Goal: Information Seeking & Learning: Learn about a topic

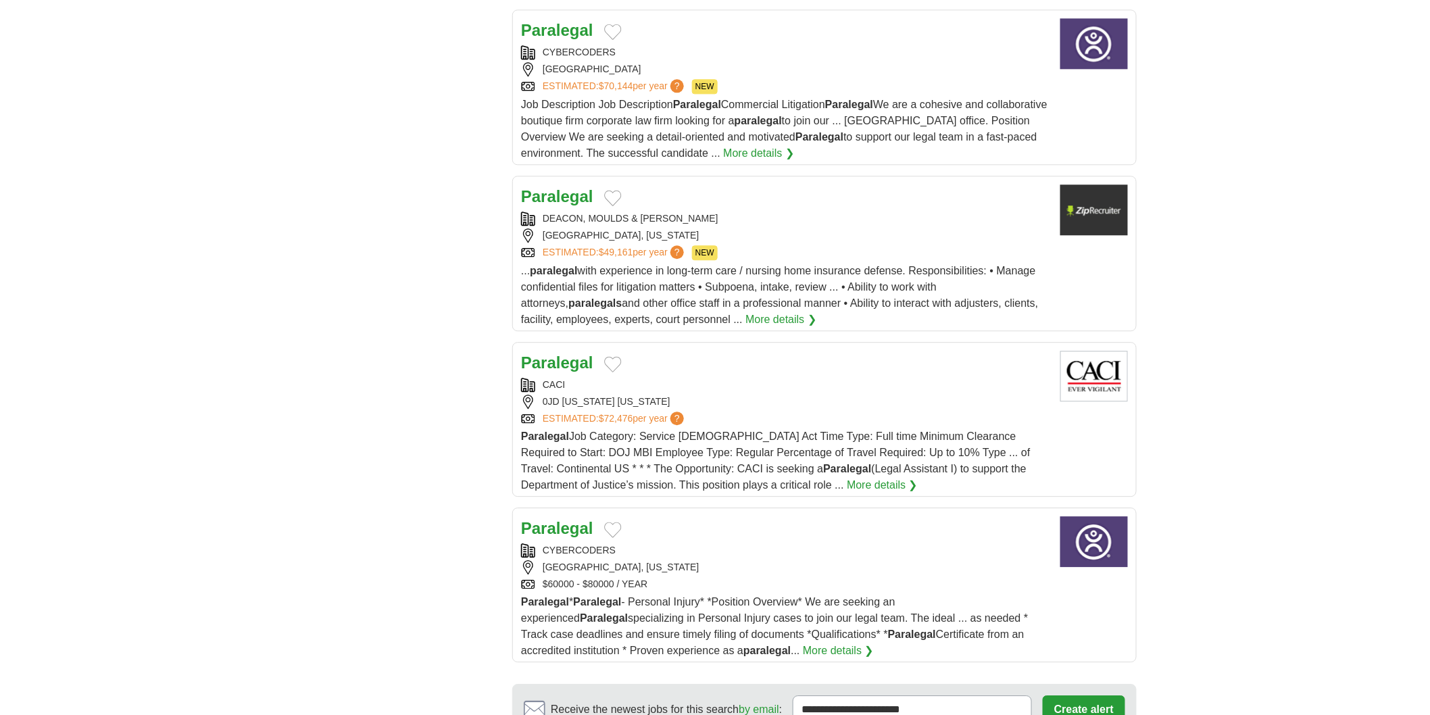
scroll to position [1384, 0]
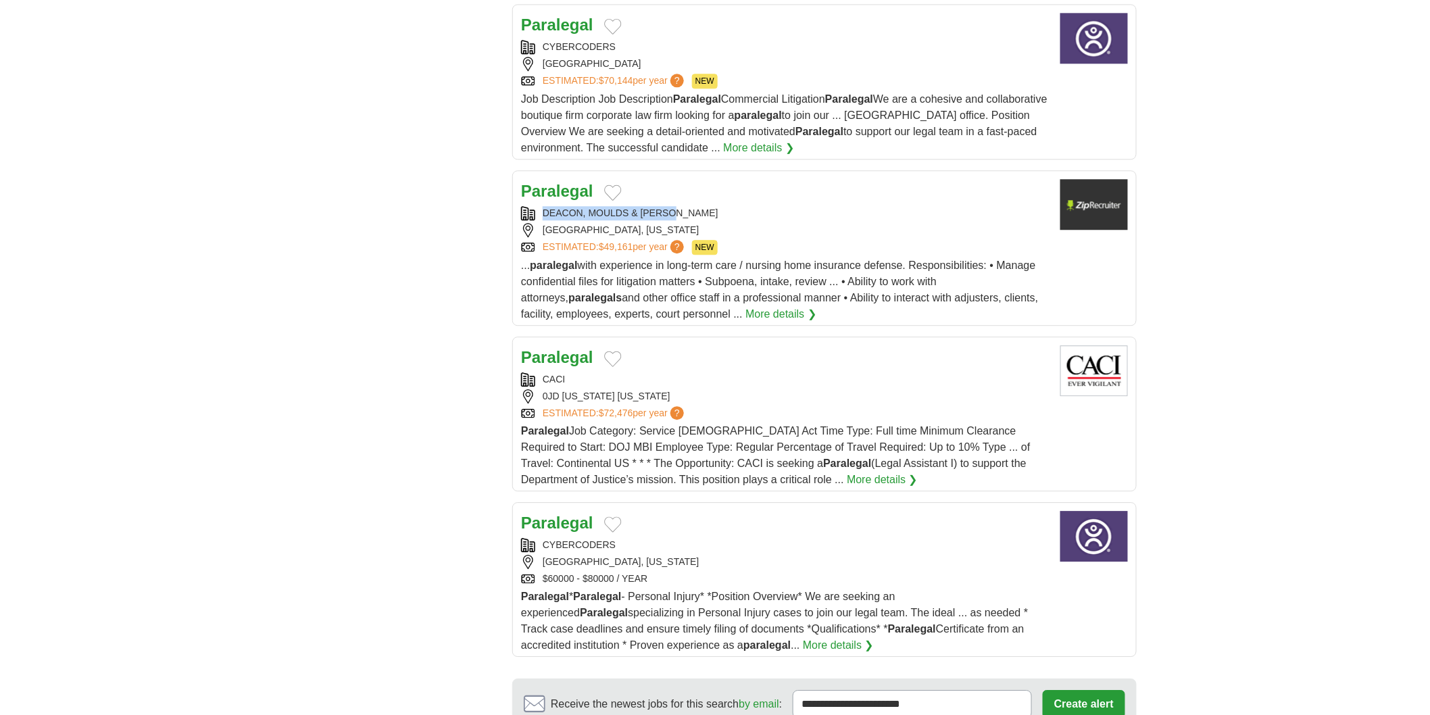
copy div "DEACON, MOULDS & STOFER"
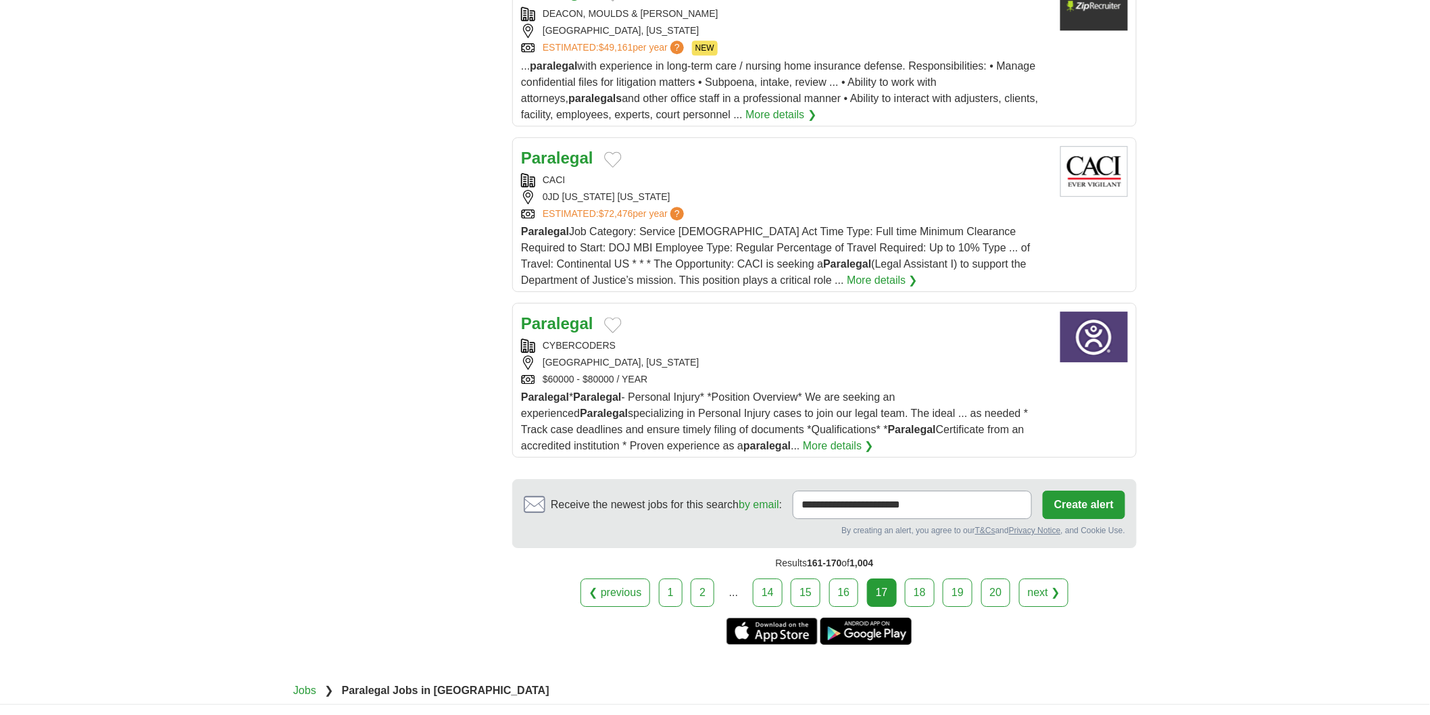
scroll to position [1610, 0]
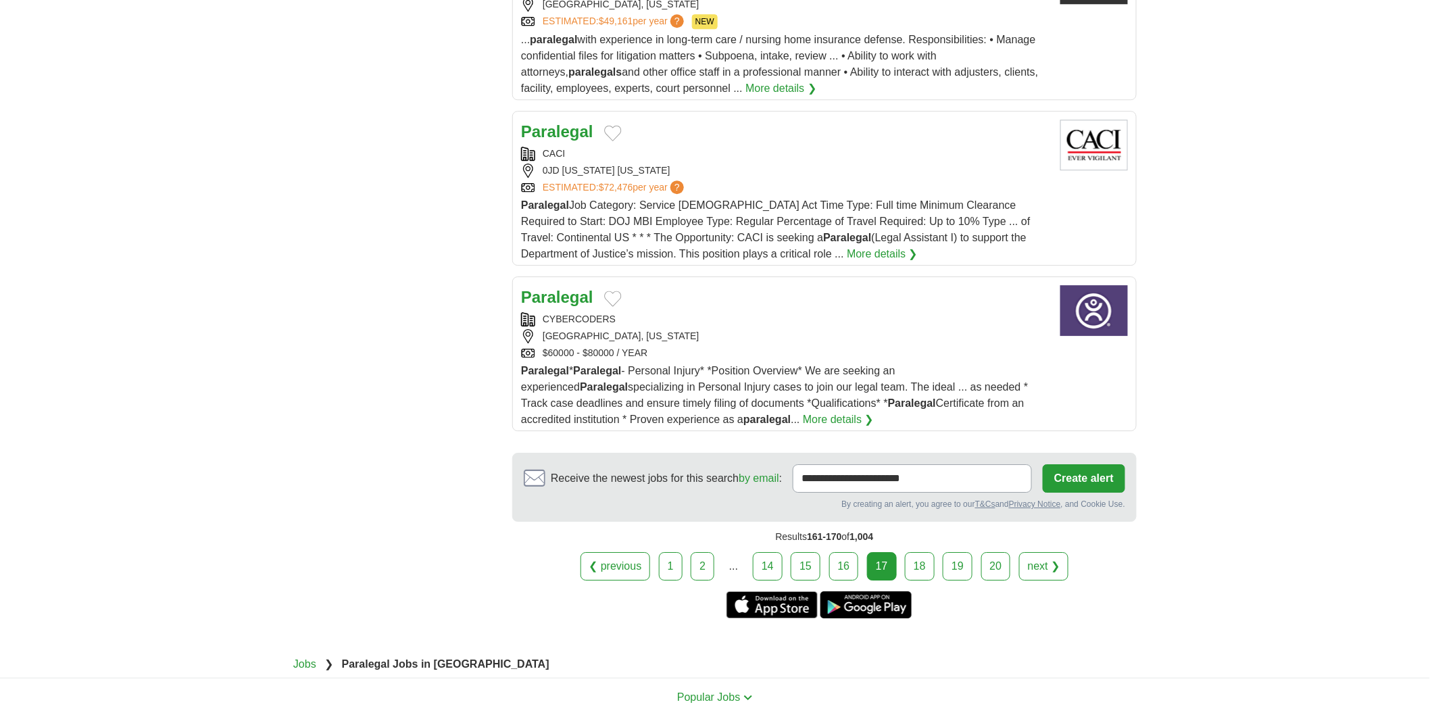
click at [924, 552] on link "18" at bounding box center [920, 566] width 30 height 28
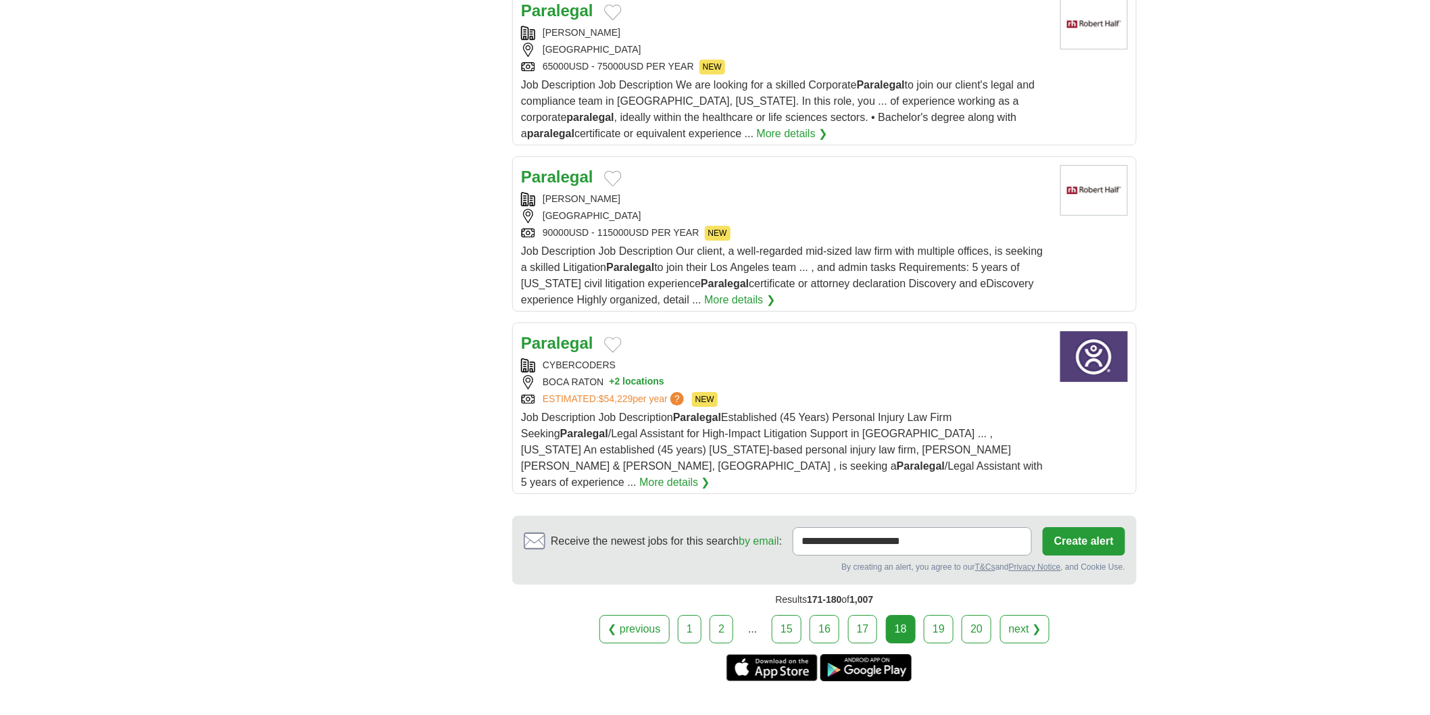
scroll to position [1652, 0]
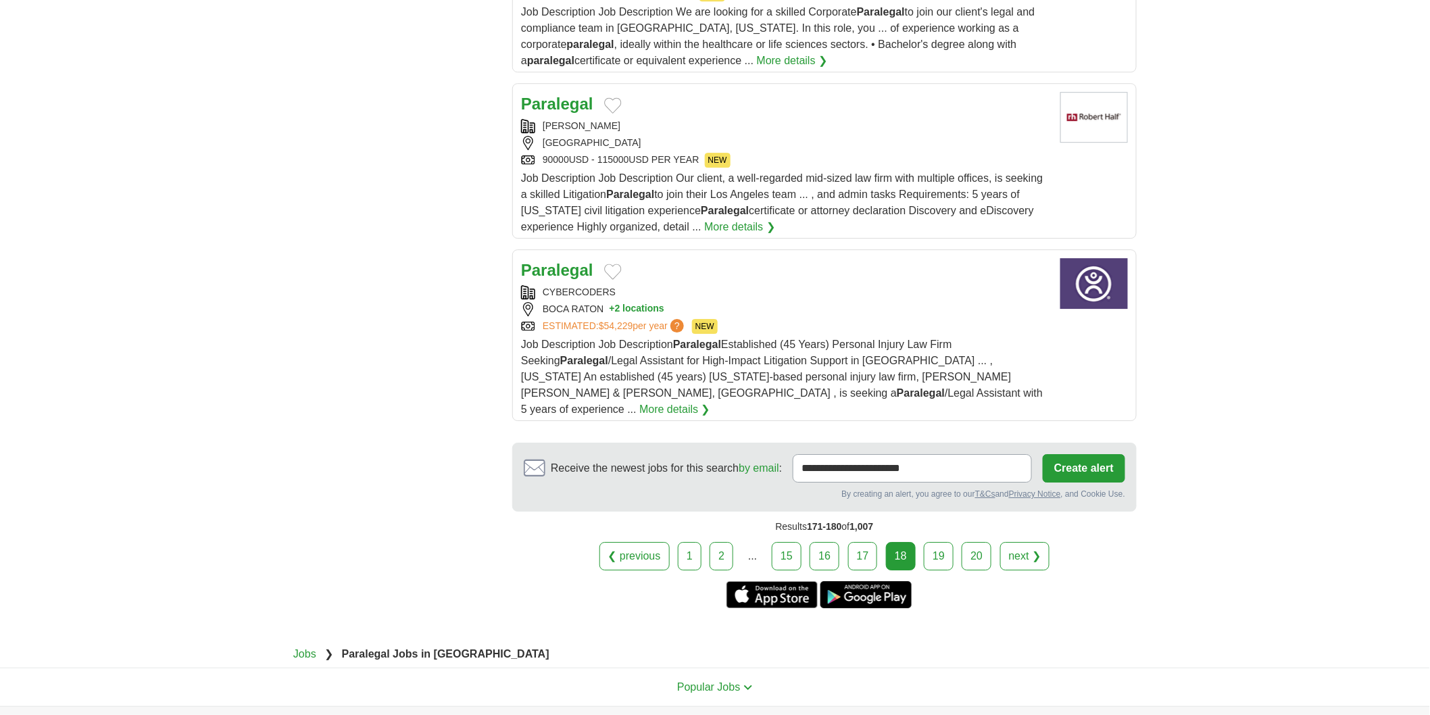
click at [937, 542] on link "19" at bounding box center [939, 556] width 30 height 28
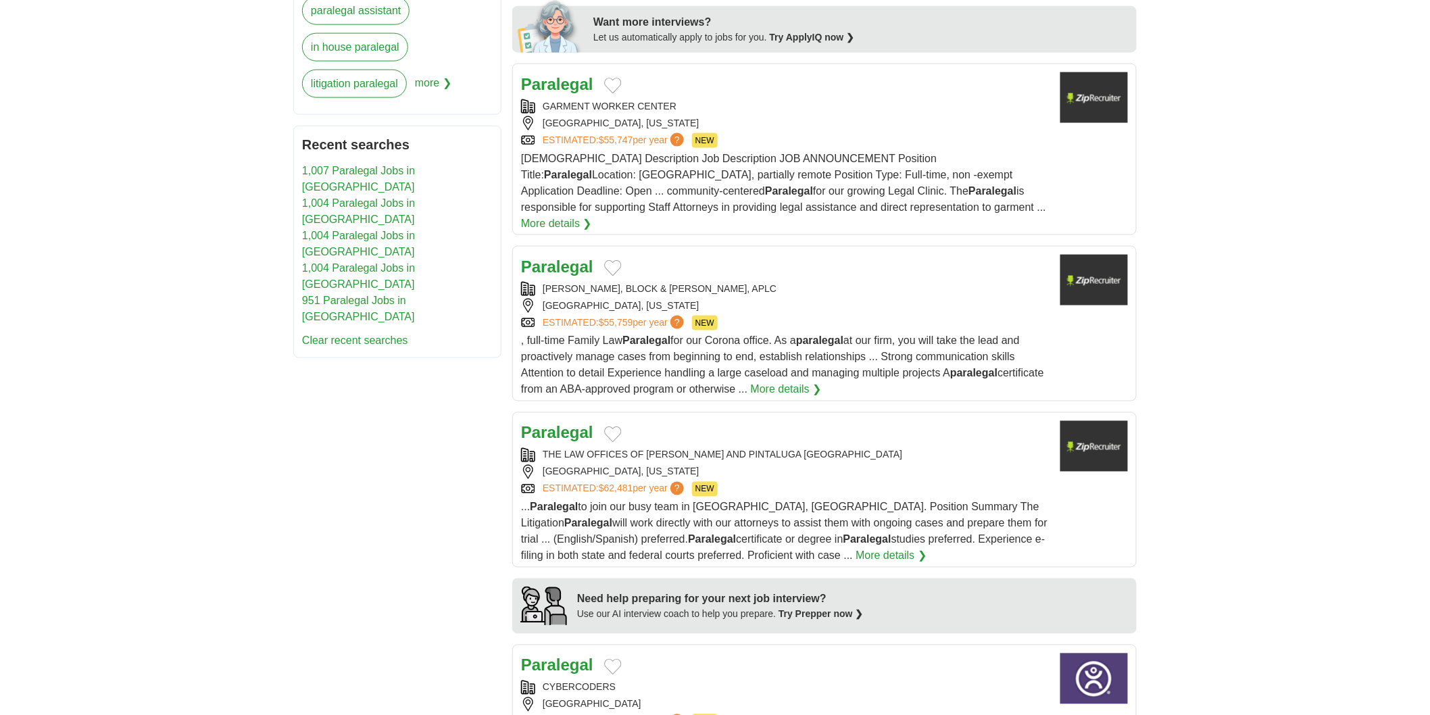
scroll to position [826, 0]
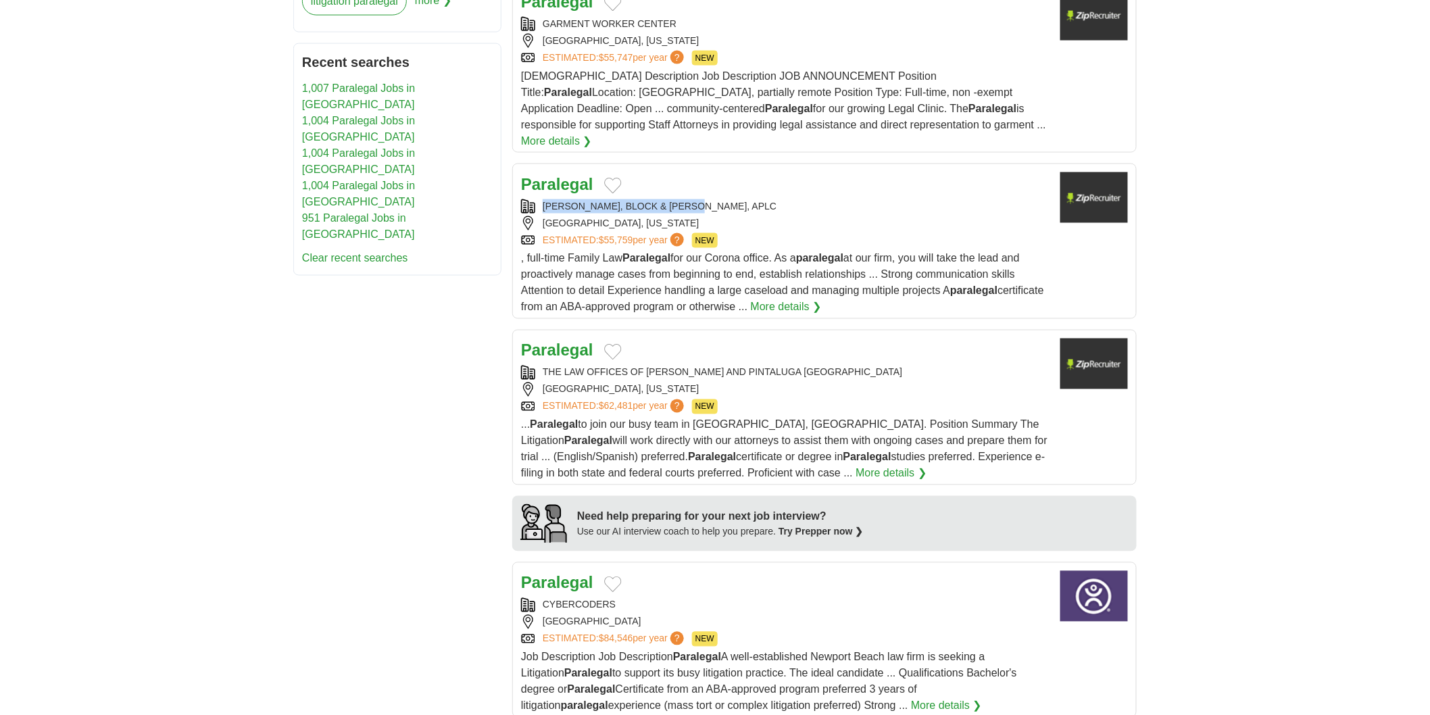
copy div "HOLSTROM, BLOCK & PARKE, APLC"
click at [0, 204] on body "**********" at bounding box center [715, 406] width 1430 height 2464
click at [767, 199] on div "HOLSTROM, BLOCK & PARKE, APLC" at bounding box center [785, 206] width 528 height 14
click at [164, 309] on body "**********" at bounding box center [715, 406] width 1430 height 2464
copy div "THE LAW OFFICES OF KANNER AND PINTALUGA PA"
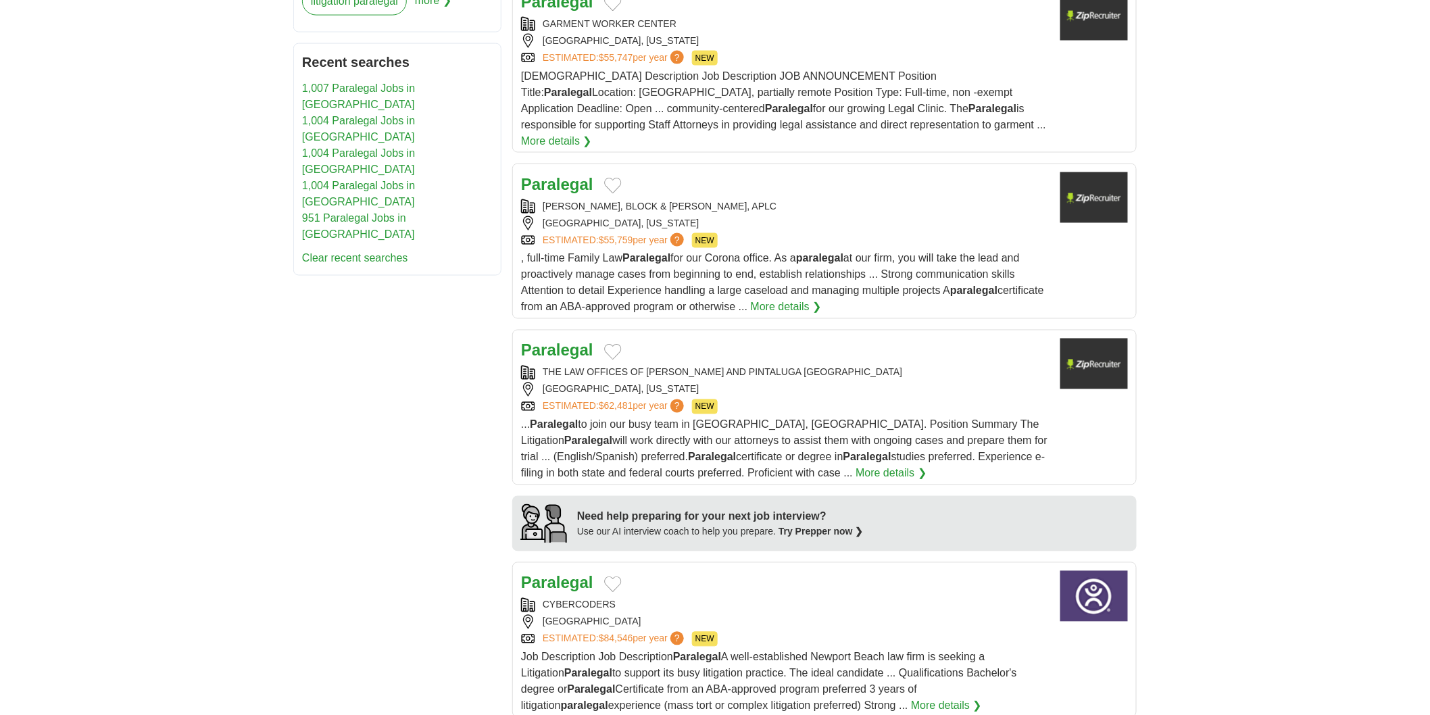
click at [822, 330] on article "Paralegal THE LAW OFFICES OF KANNER AND PINTALUGA PA ATLANTA, GEORGIA ESTIMATED…" at bounding box center [824, 407] width 624 height 155
click at [451, 382] on div "**********" at bounding box center [714, 414] width 843 height 1979
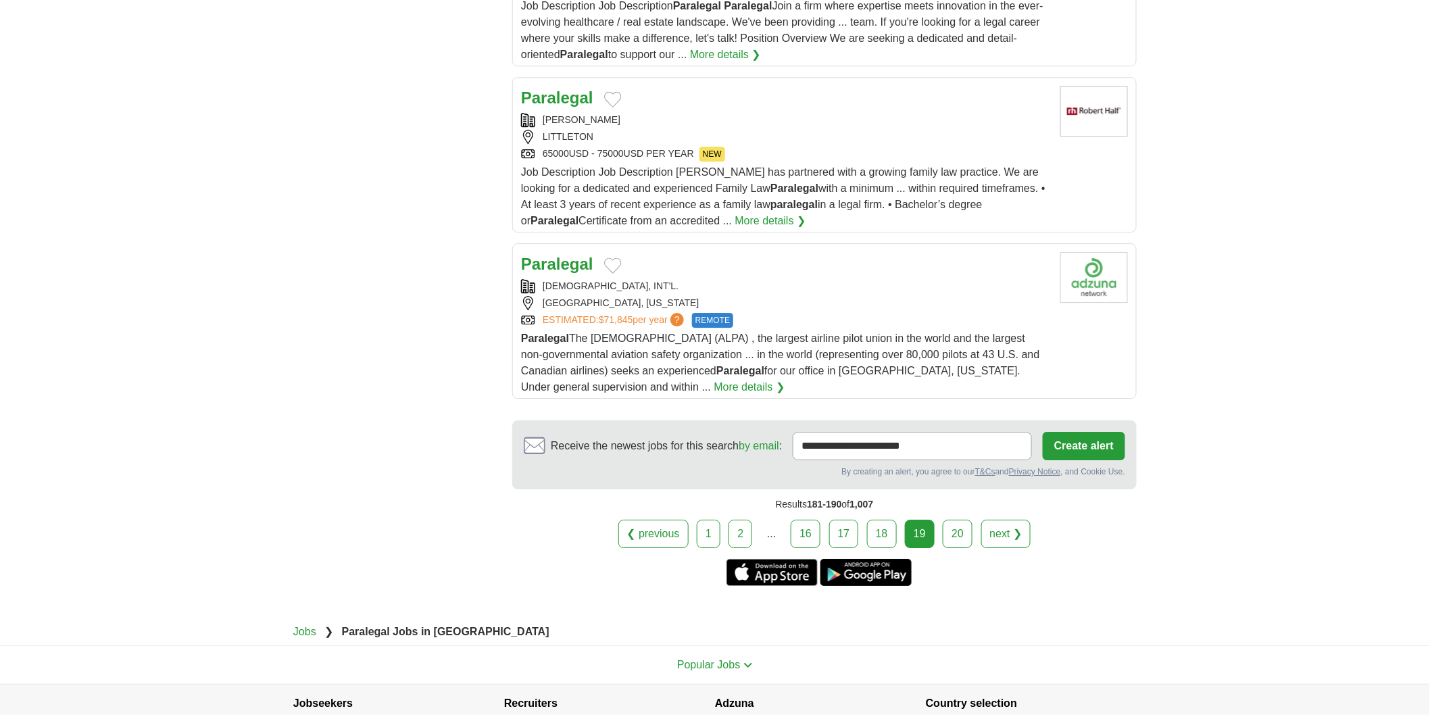
scroll to position [1652, 0]
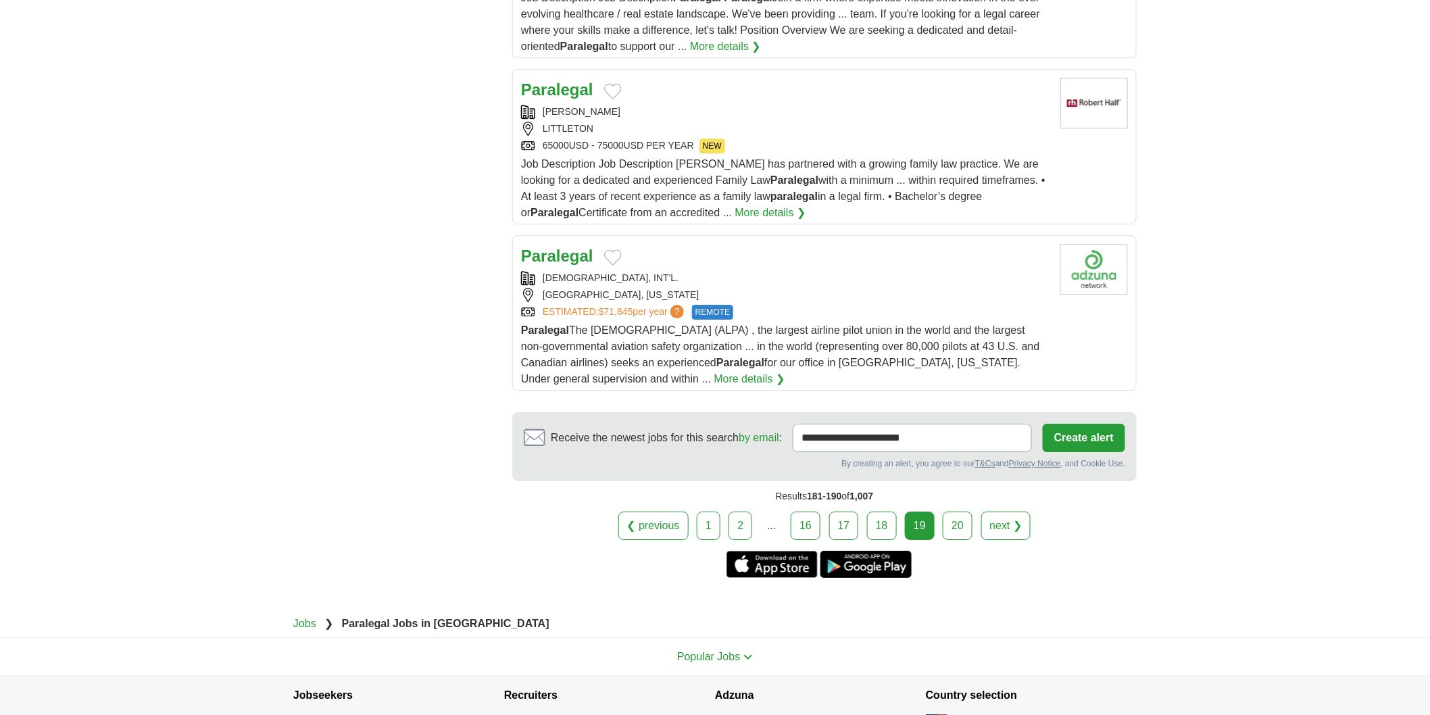
click at [953, 512] on link "20" at bounding box center [958, 526] width 30 height 28
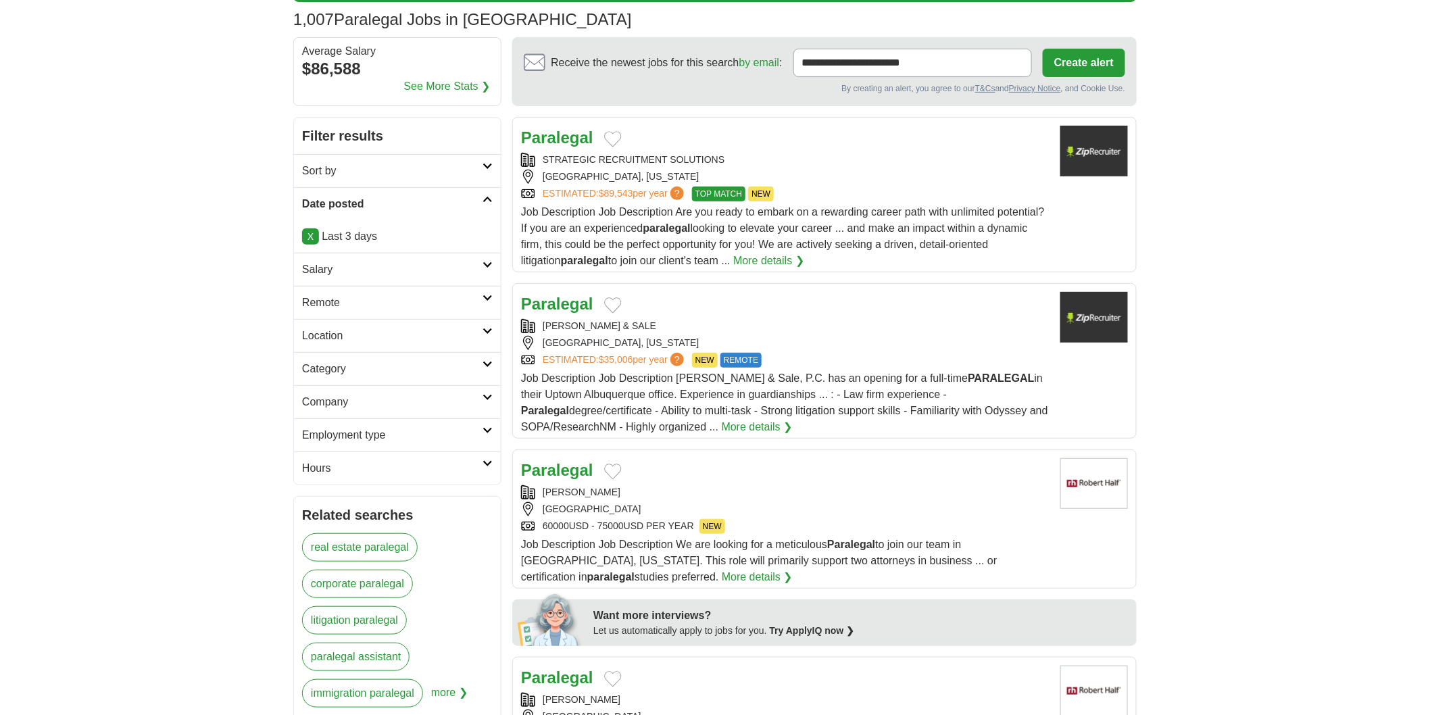
scroll to position [150, 0]
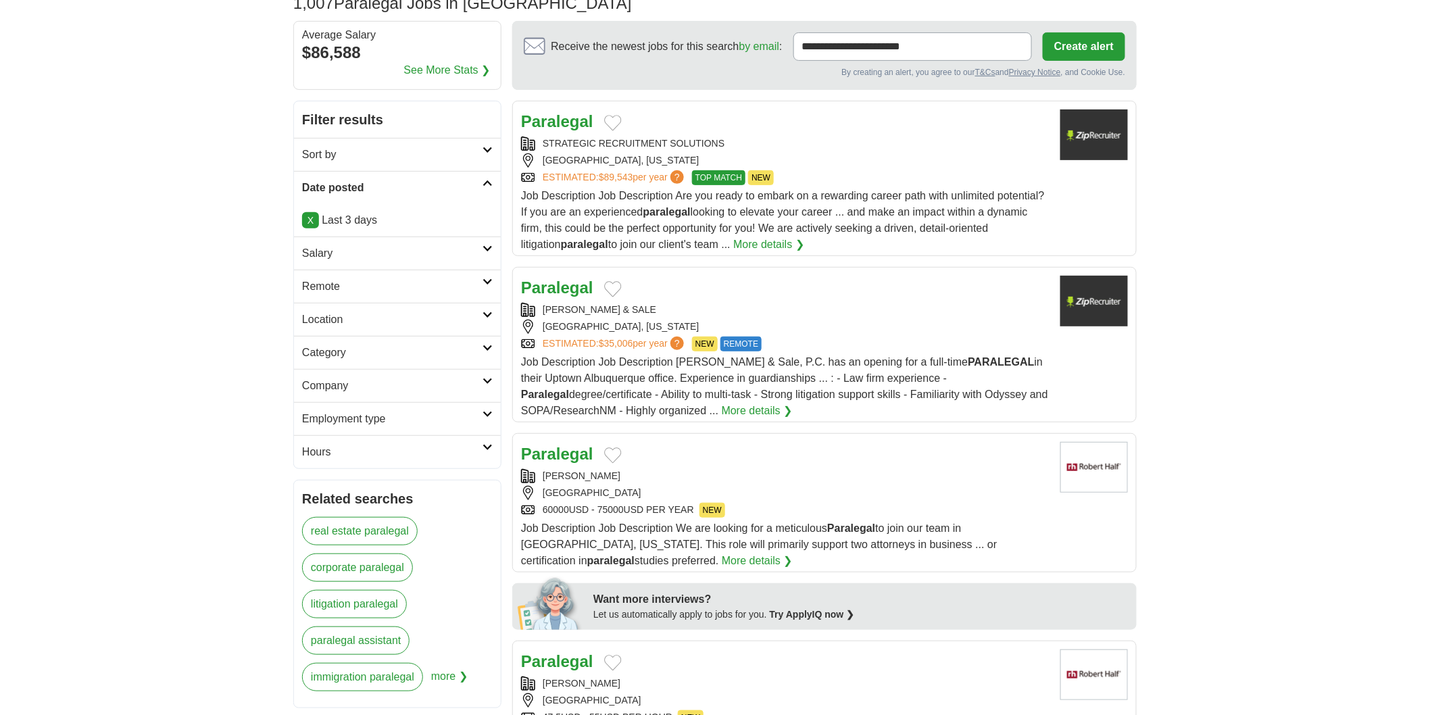
click at [768, 329] on div "ALBUQUERQUE, NEW MEXICO" at bounding box center [785, 327] width 528 height 14
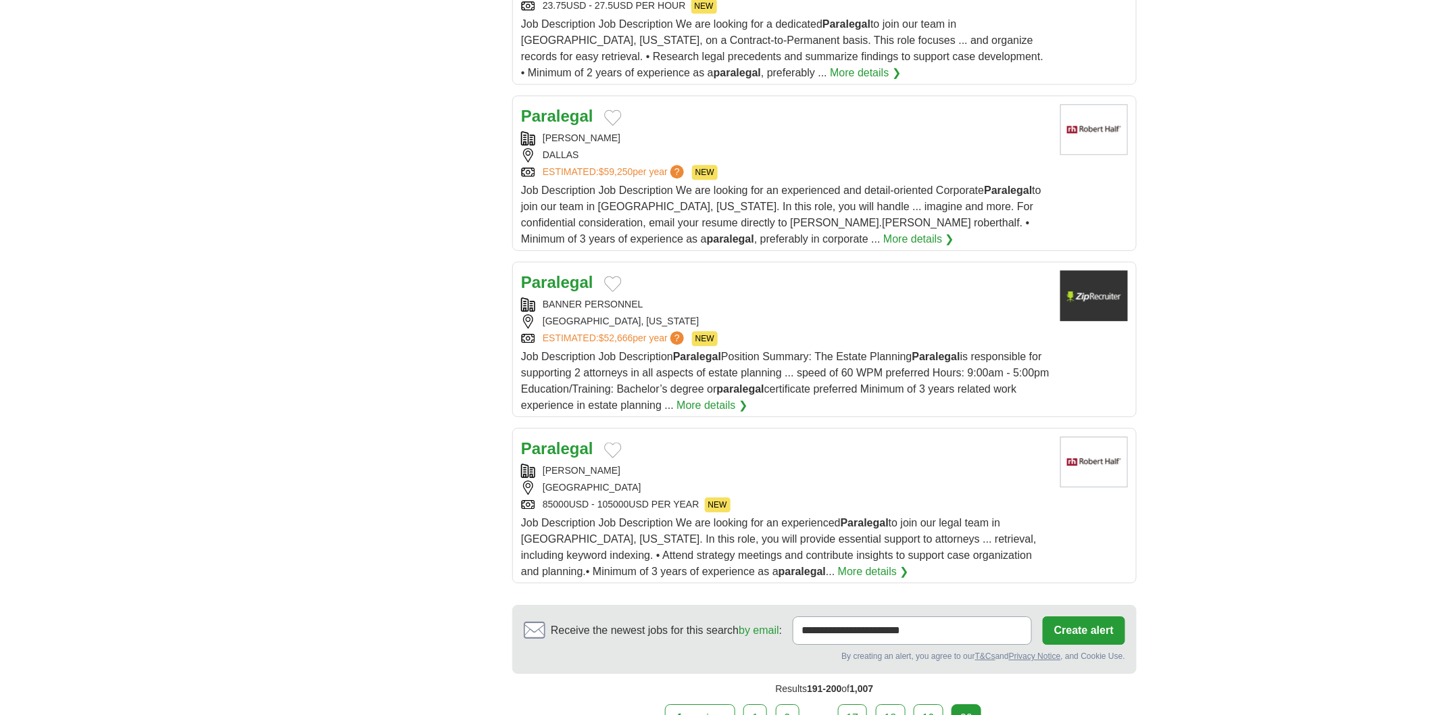
scroll to position [1577, 0]
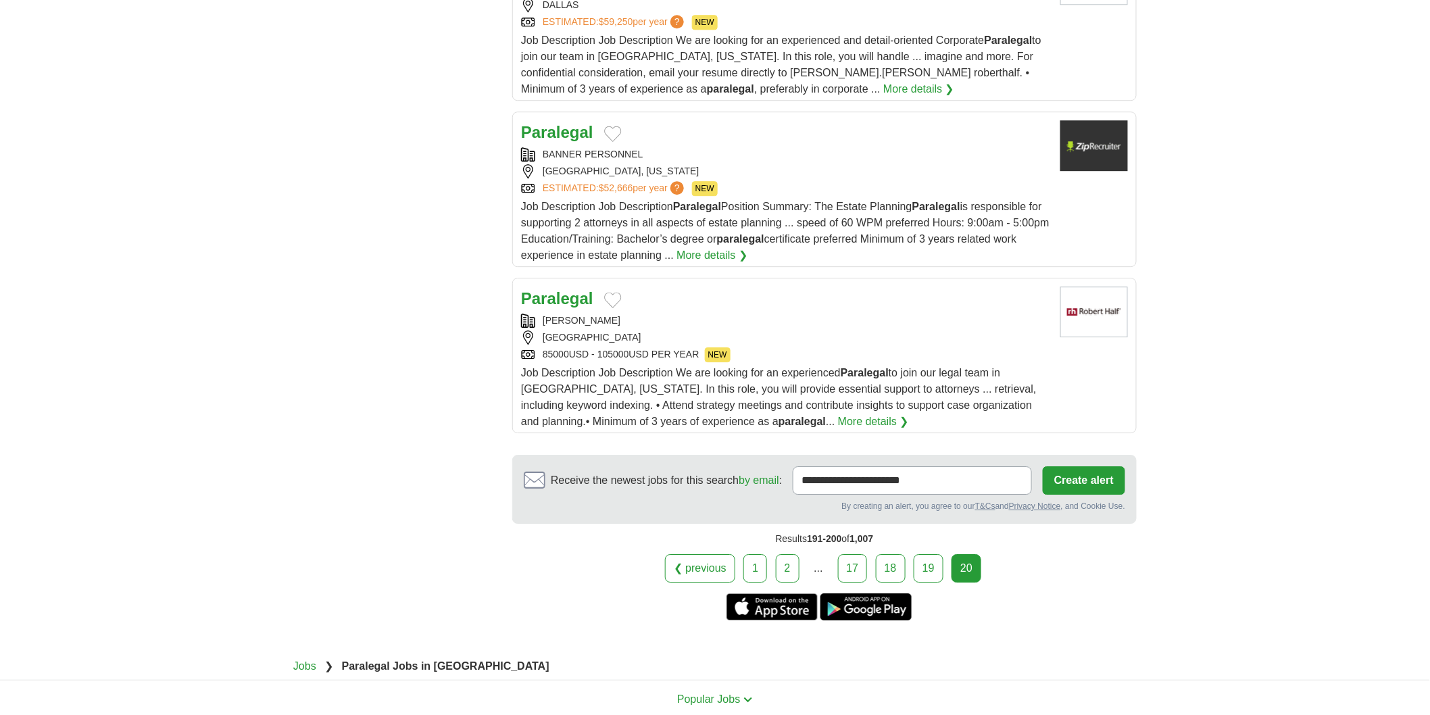
click at [971, 571] on div "20" at bounding box center [966, 568] width 30 height 28
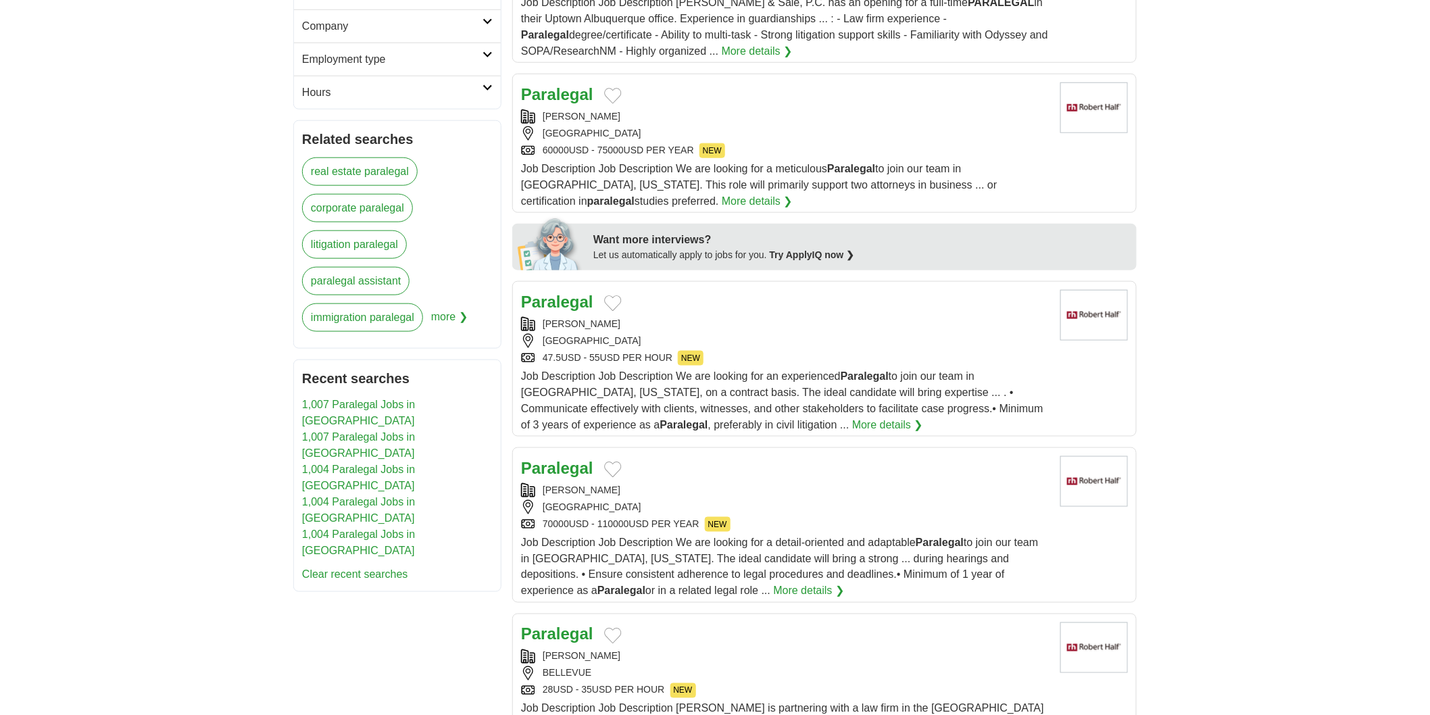
scroll to position [0, 0]
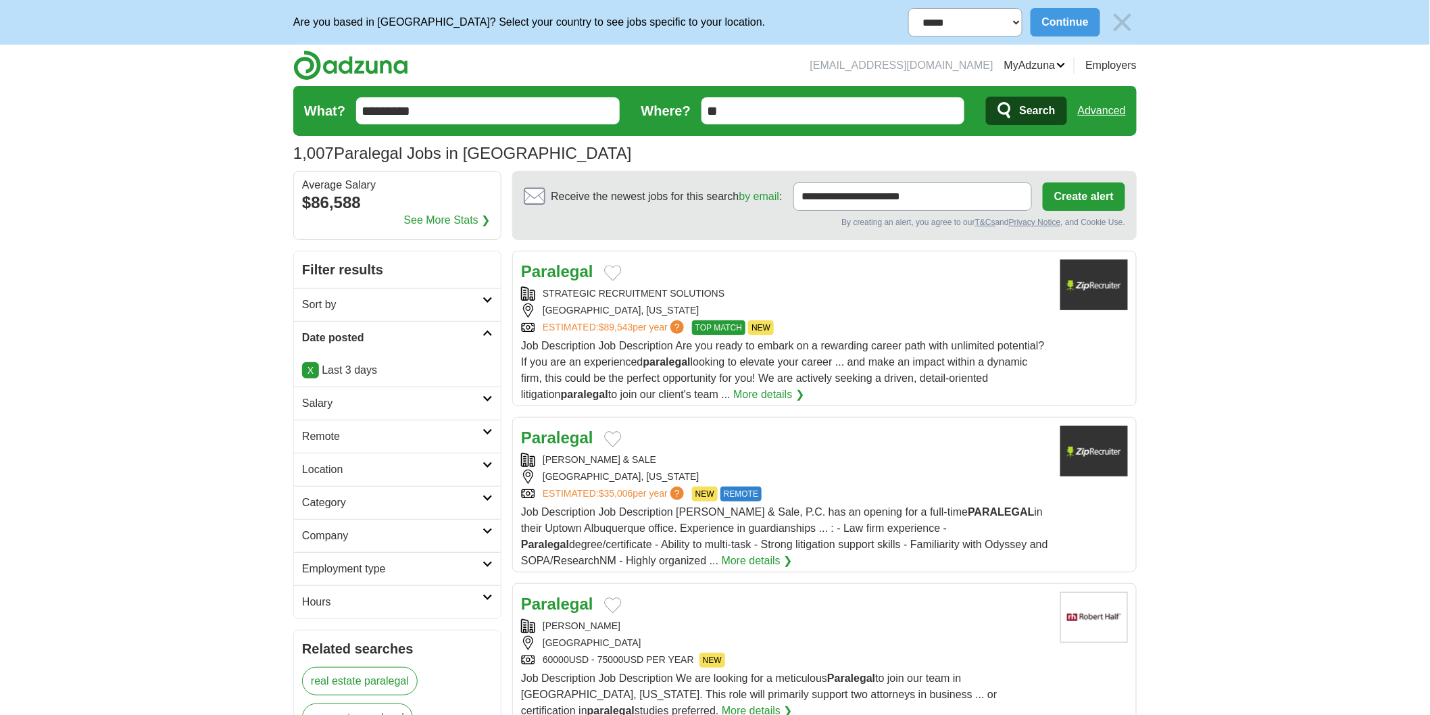
drag, startPoint x: 515, startPoint y: 414, endPoint x: 623, endPoint y: 17, distance: 411.8
click at [497, 110] on input "*********" at bounding box center [488, 110] width 264 height 27
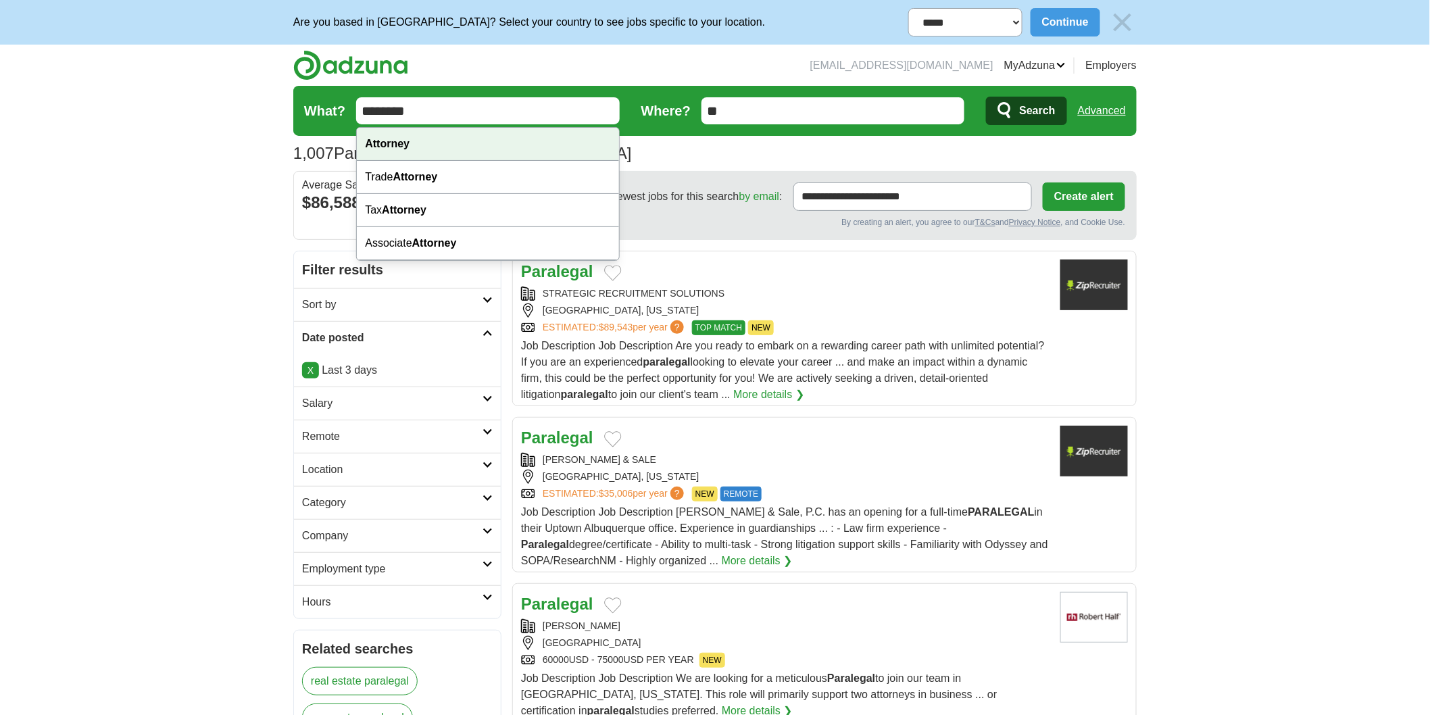
click at [494, 140] on div "Attorney" at bounding box center [488, 144] width 262 height 33
type input "********"
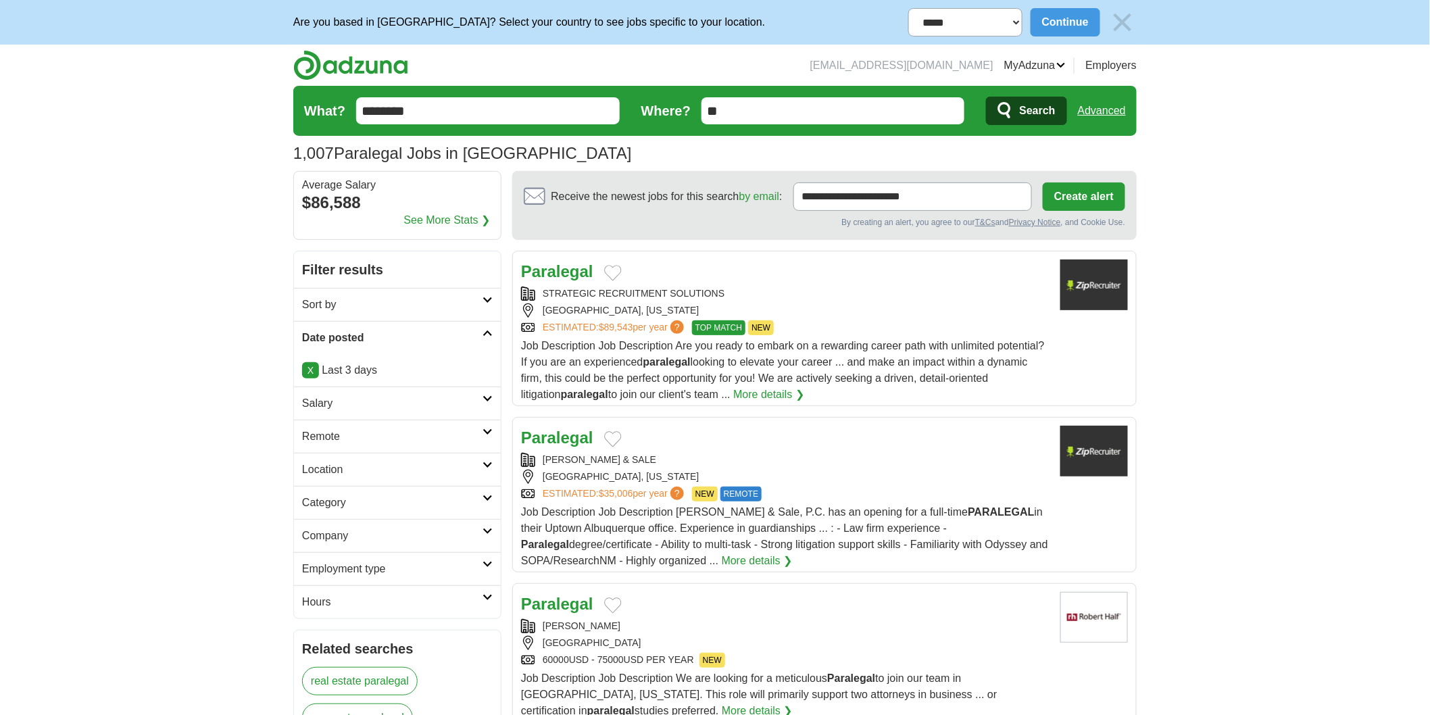
click at [1037, 112] on span "Search" at bounding box center [1037, 110] width 36 height 27
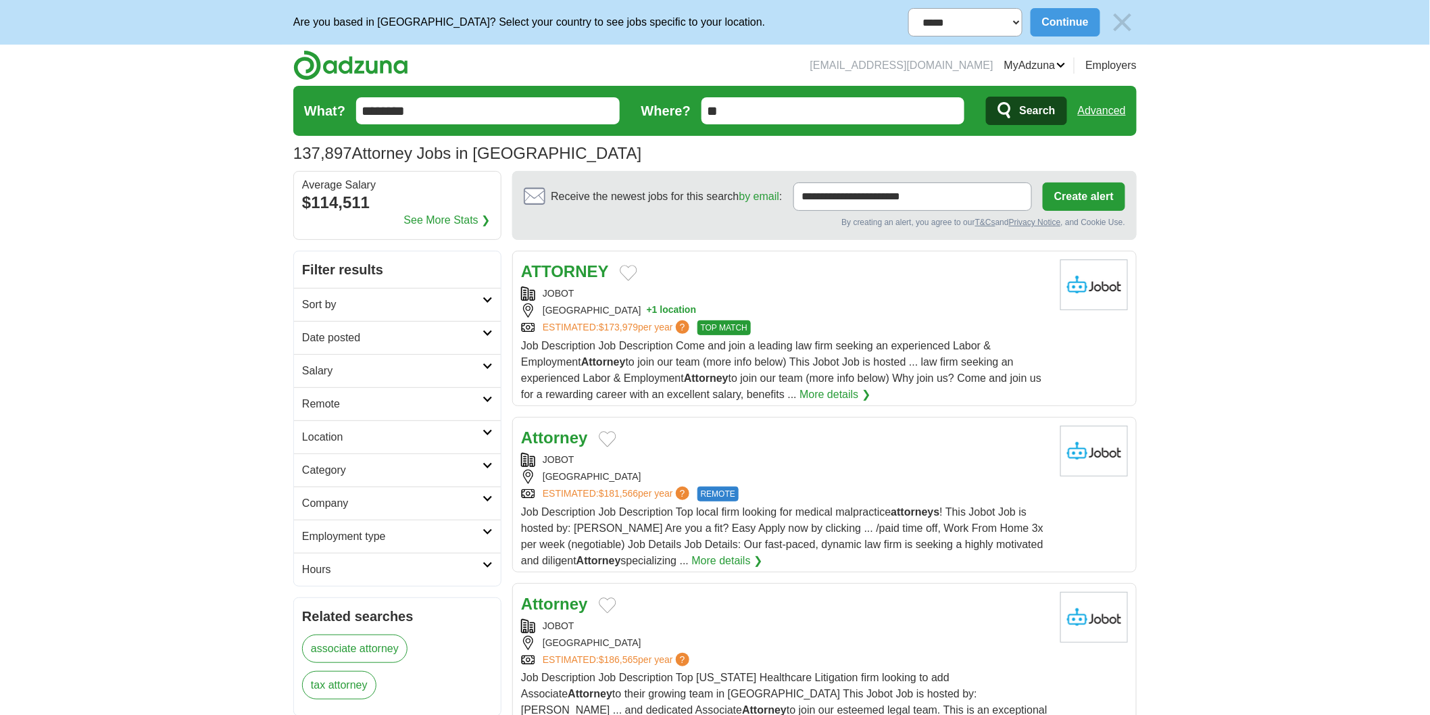
click at [366, 346] on h2 "Date posted" at bounding box center [392, 338] width 180 height 16
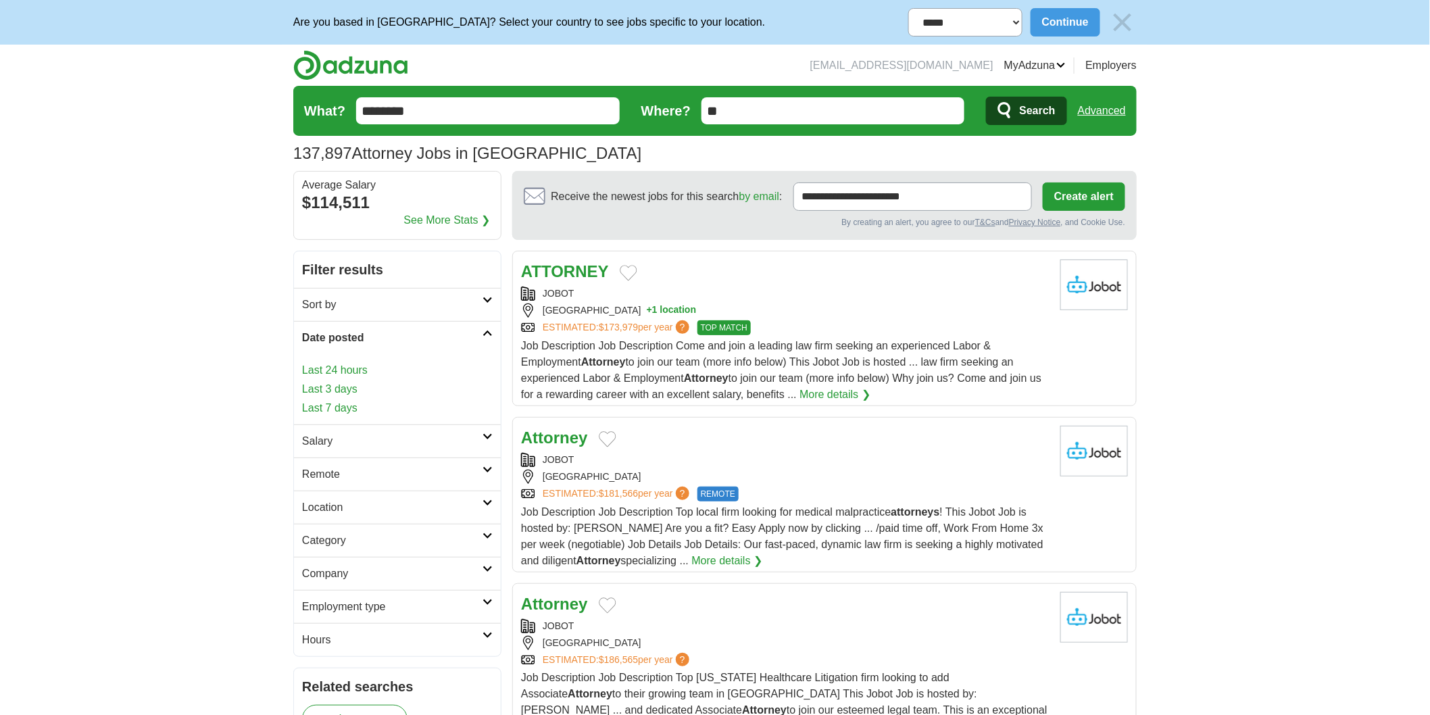
click at [349, 394] on link "Last 3 days" at bounding box center [397, 389] width 191 height 16
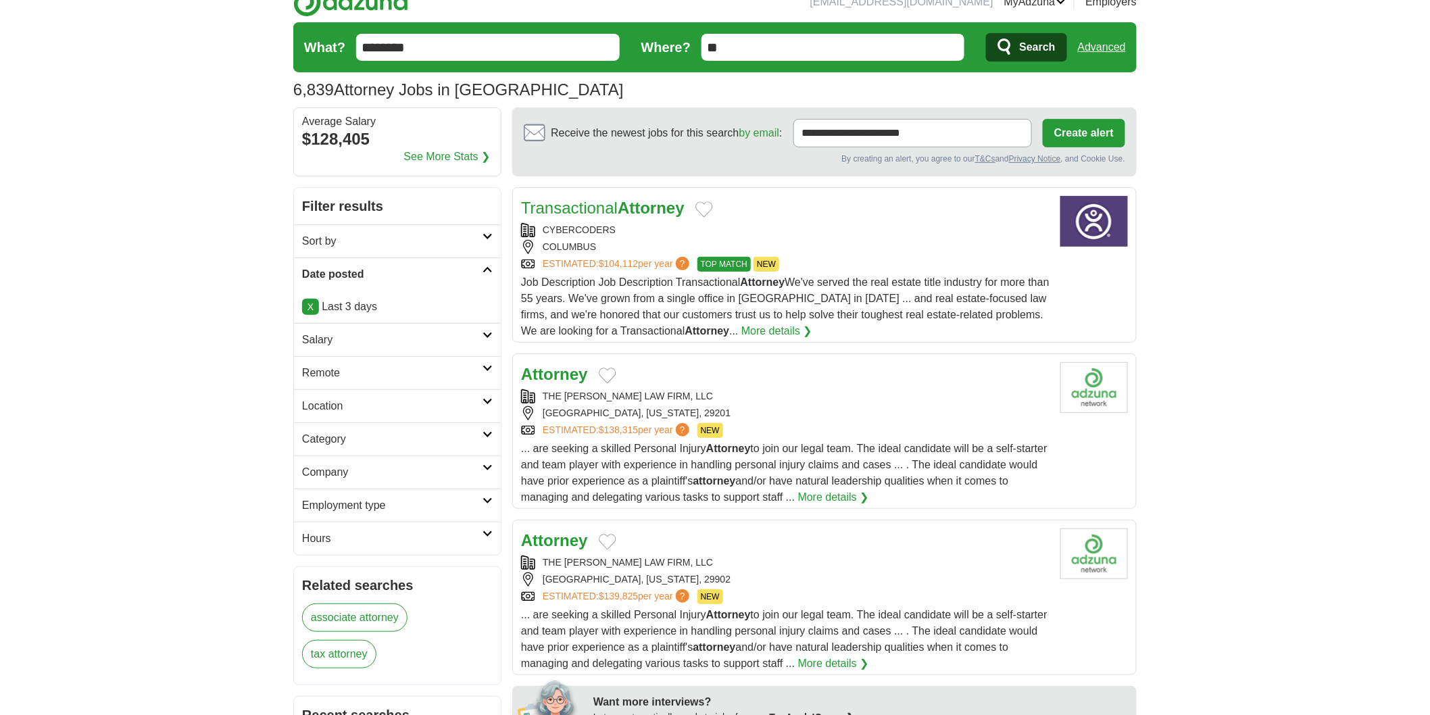
scroll to position [150, 0]
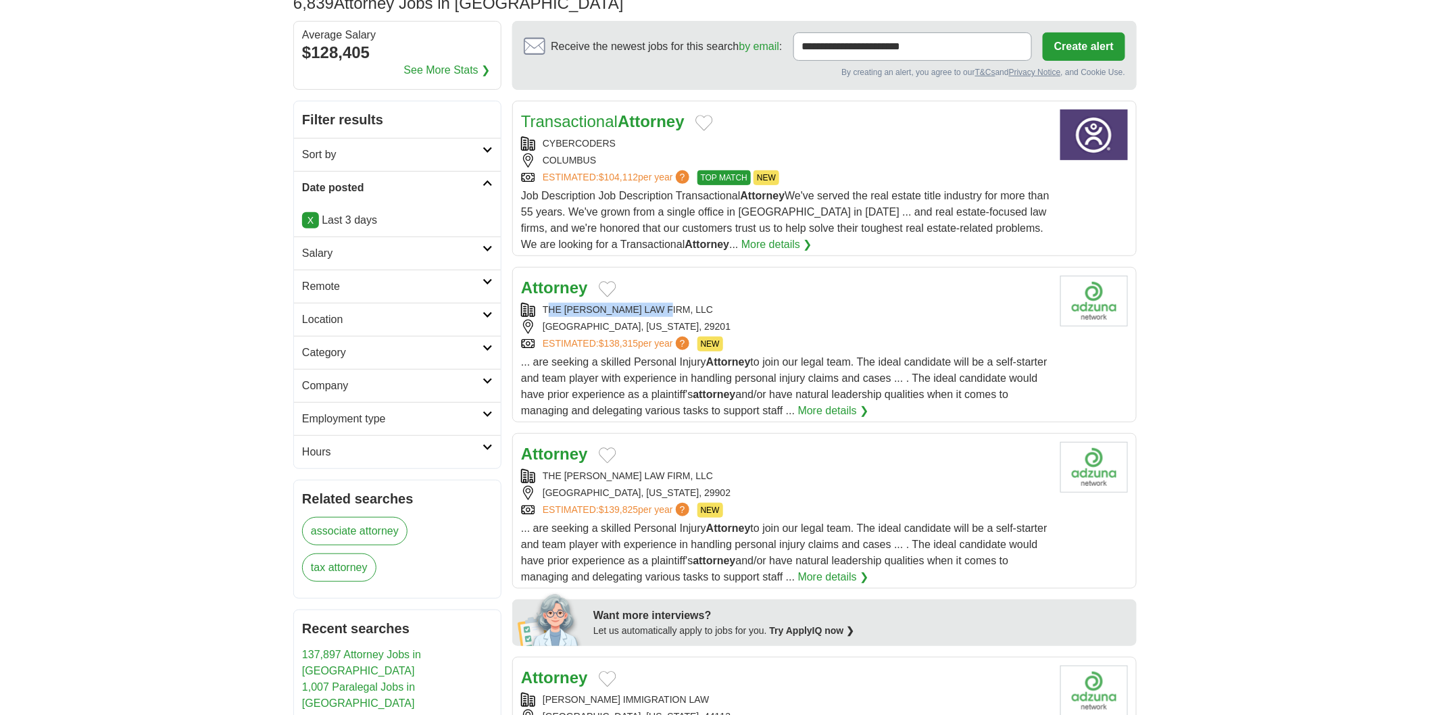
drag, startPoint x: 545, startPoint y: 305, endPoint x: 670, endPoint y: 313, distance: 124.6
click at [670, 313] on div "THE [PERSON_NAME] LAW FIRM, LLC" at bounding box center [785, 310] width 528 height 14
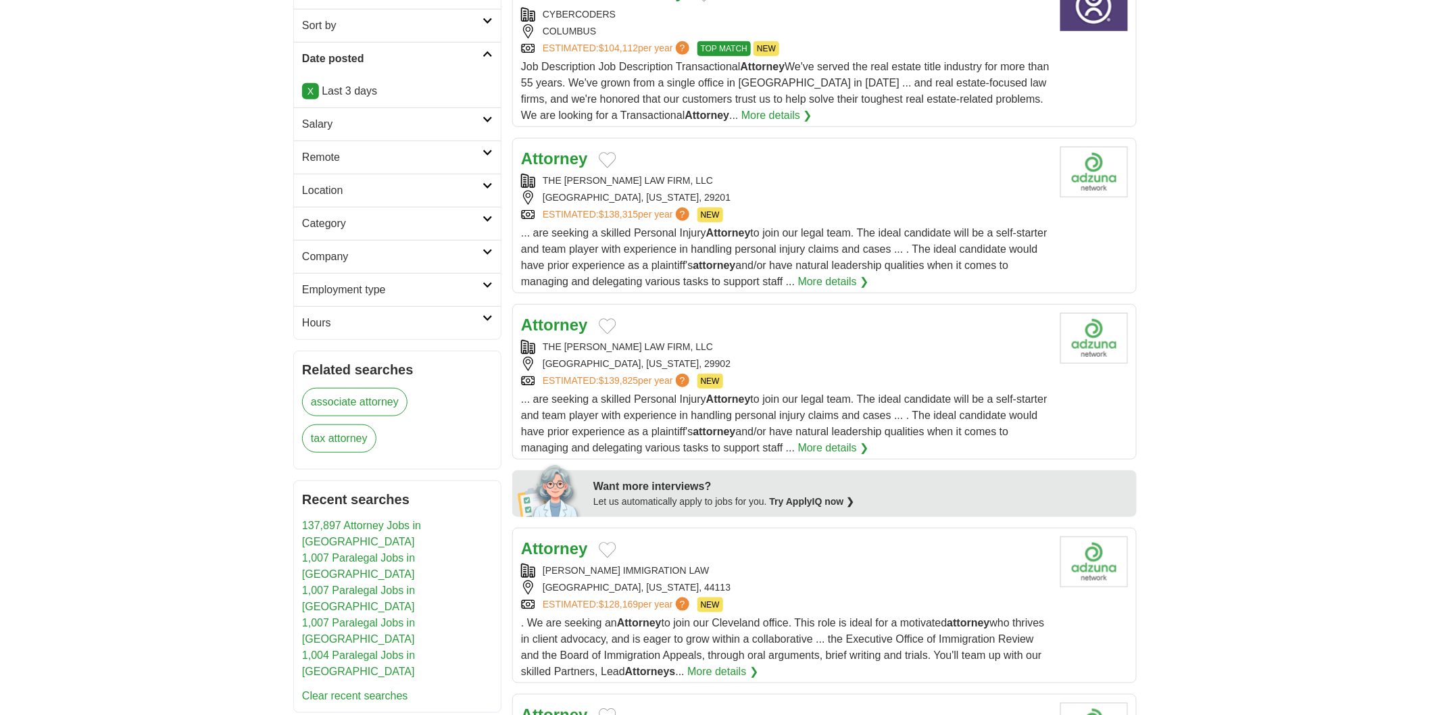
scroll to position [300, 0]
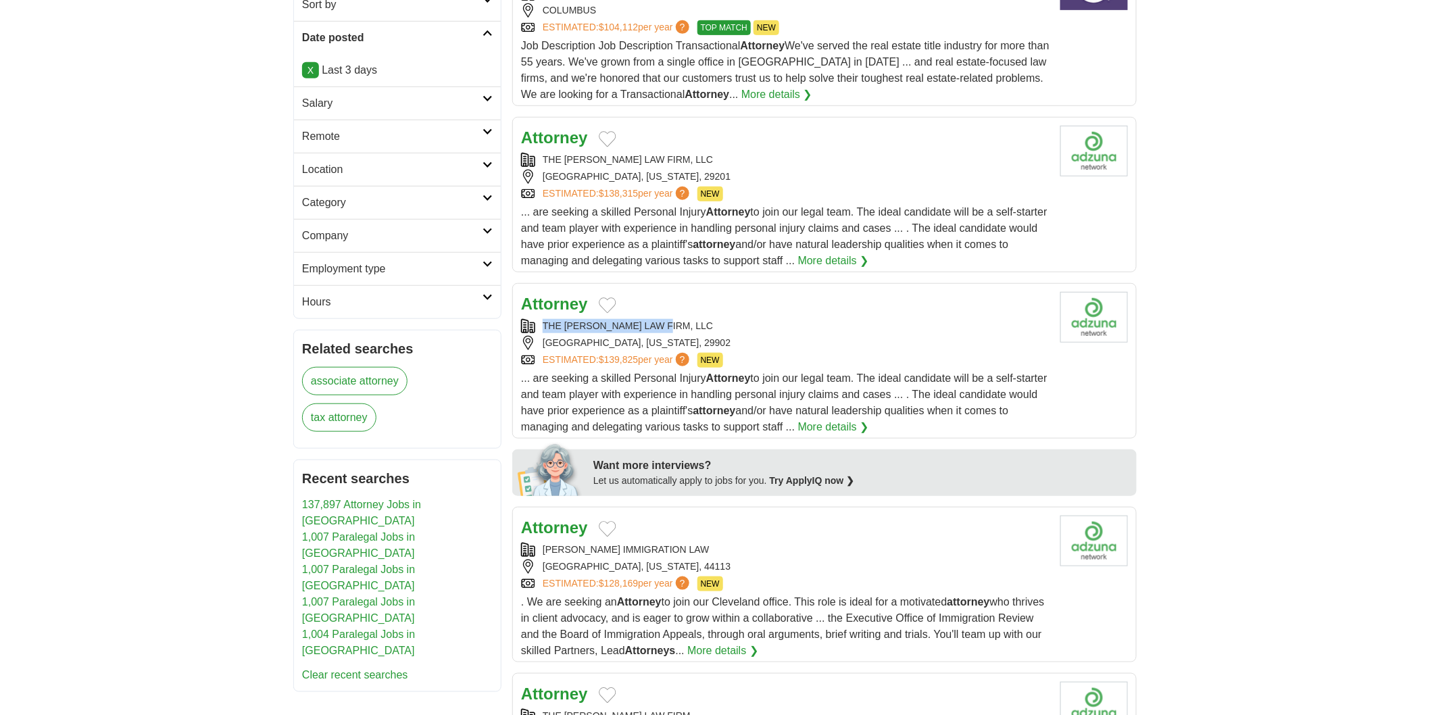
copy div "THE [PERSON_NAME] LAW FIRM, LLC"
drag, startPoint x: 541, startPoint y: 321, endPoint x: 678, endPoint y: 333, distance: 137.0
click at [678, 333] on div "THE GIBBS LAW FIRM, LLC" at bounding box center [785, 326] width 528 height 14
drag, startPoint x: 0, startPoint y: 246, endPoint x: 509, endPoint y: 342, distance: 517.8
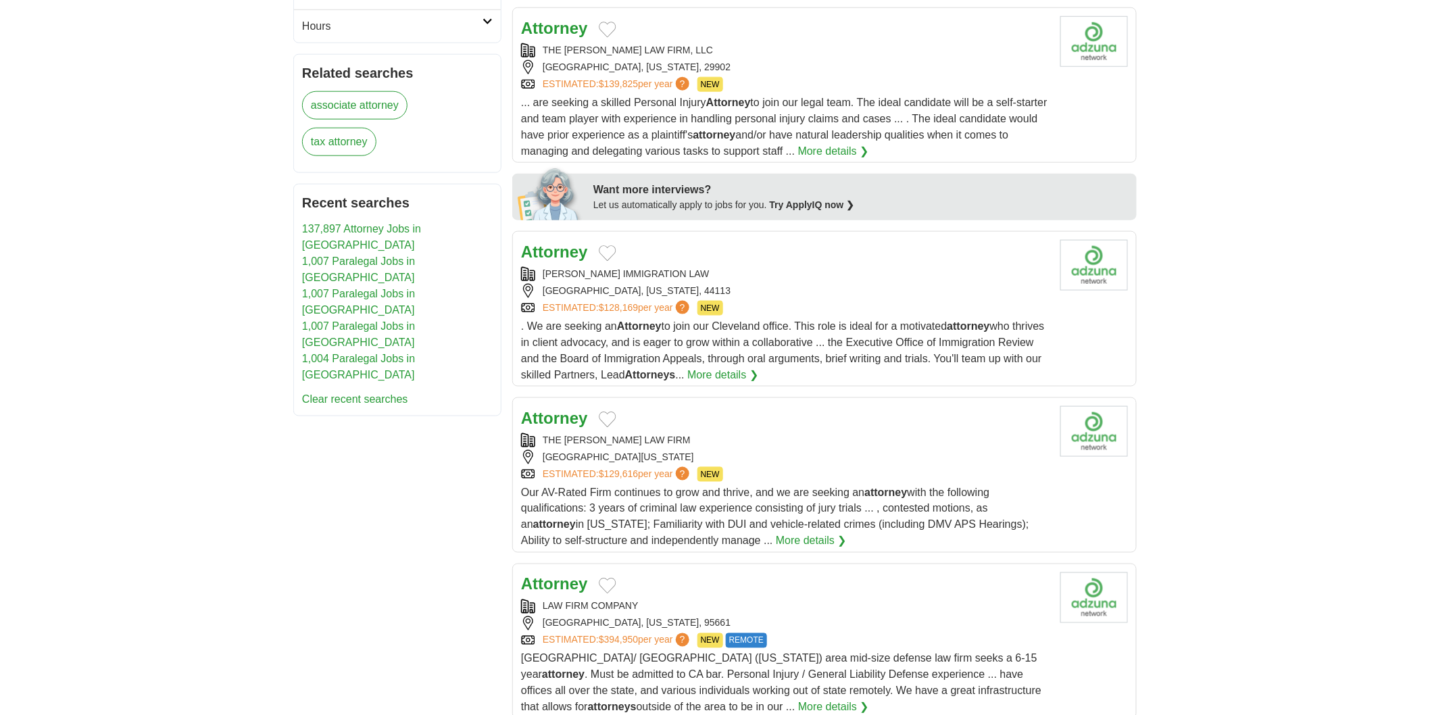
scroll to position [600, 0]
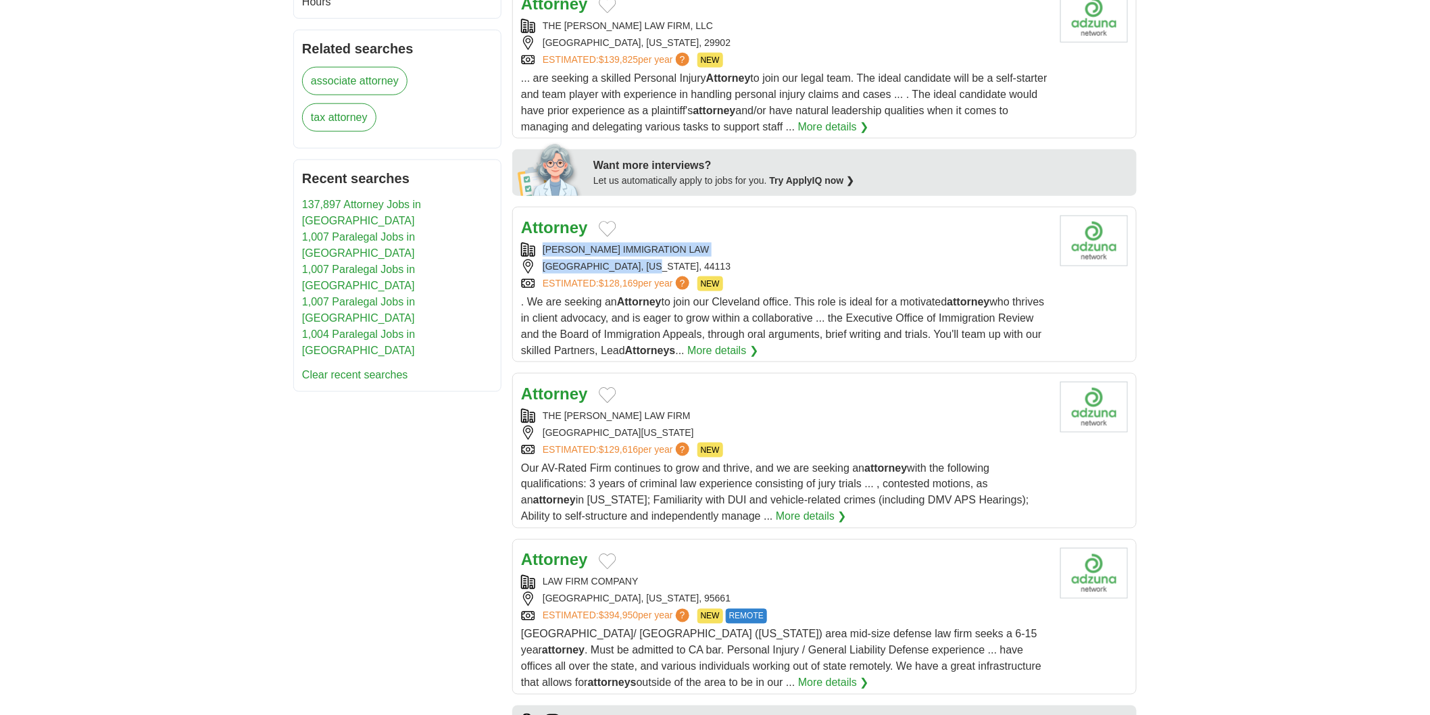
copy div "ROBERT BROWN IMMIGRATION LAW CLEVELAND, OHIO, 44113"
copy div "ROBERT BROWN IMMIGRATION LAW"
click at [809, 259] on div "CLEVELAND, OHIO, 44113" at bounding box center [785, 266] width 528 height 14
click at [255, 414] on body "**********" at bounding box center [715, 607] width 1430 height 2415
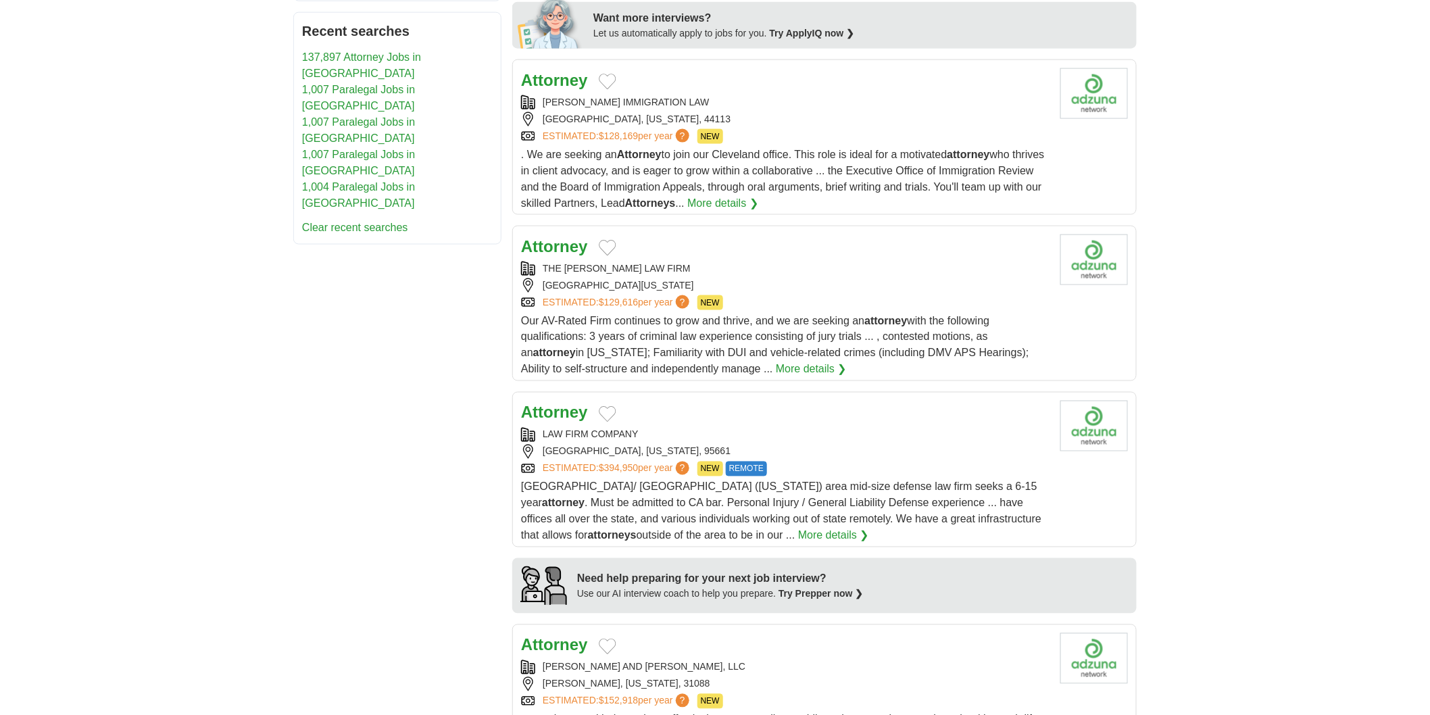
scroll to position [751, 0]
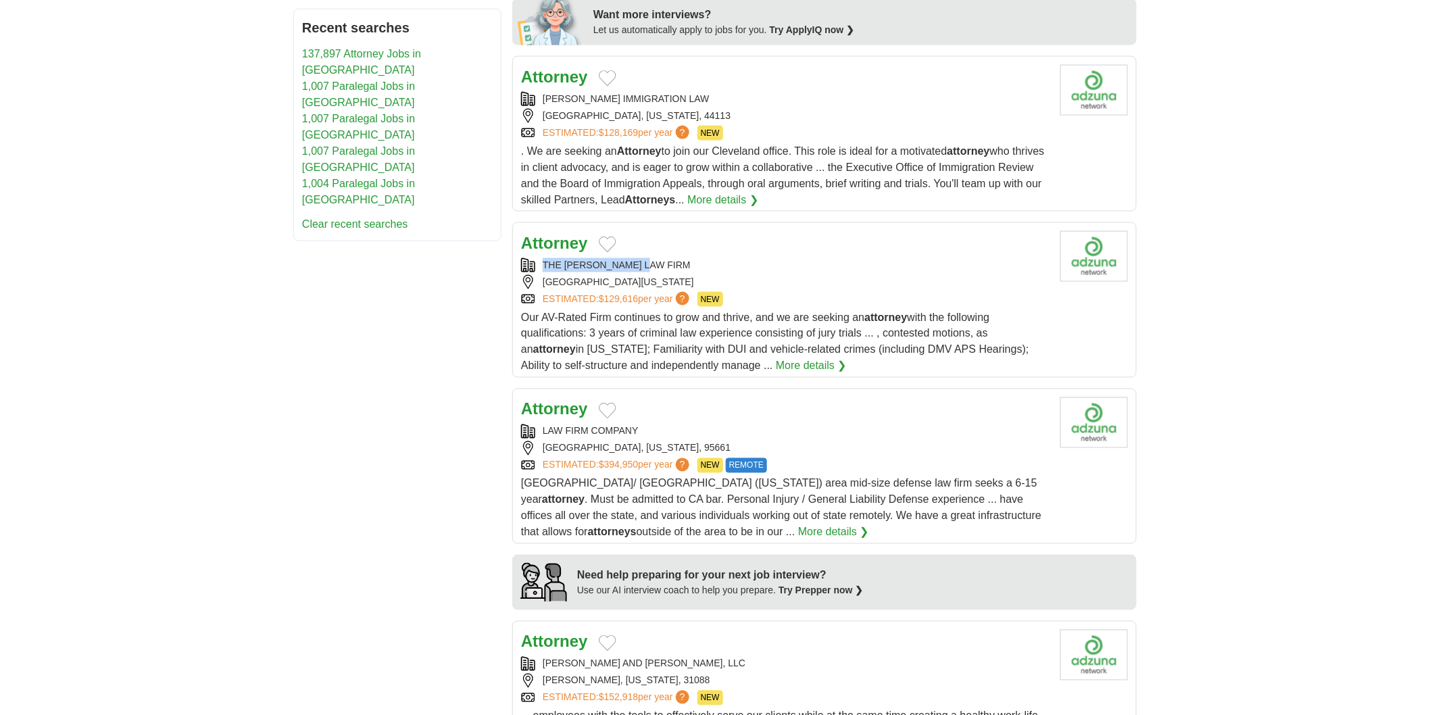
copy div "THE MEEHAN LAW FIRM"
copy div "LAW FIRM COMPANY"
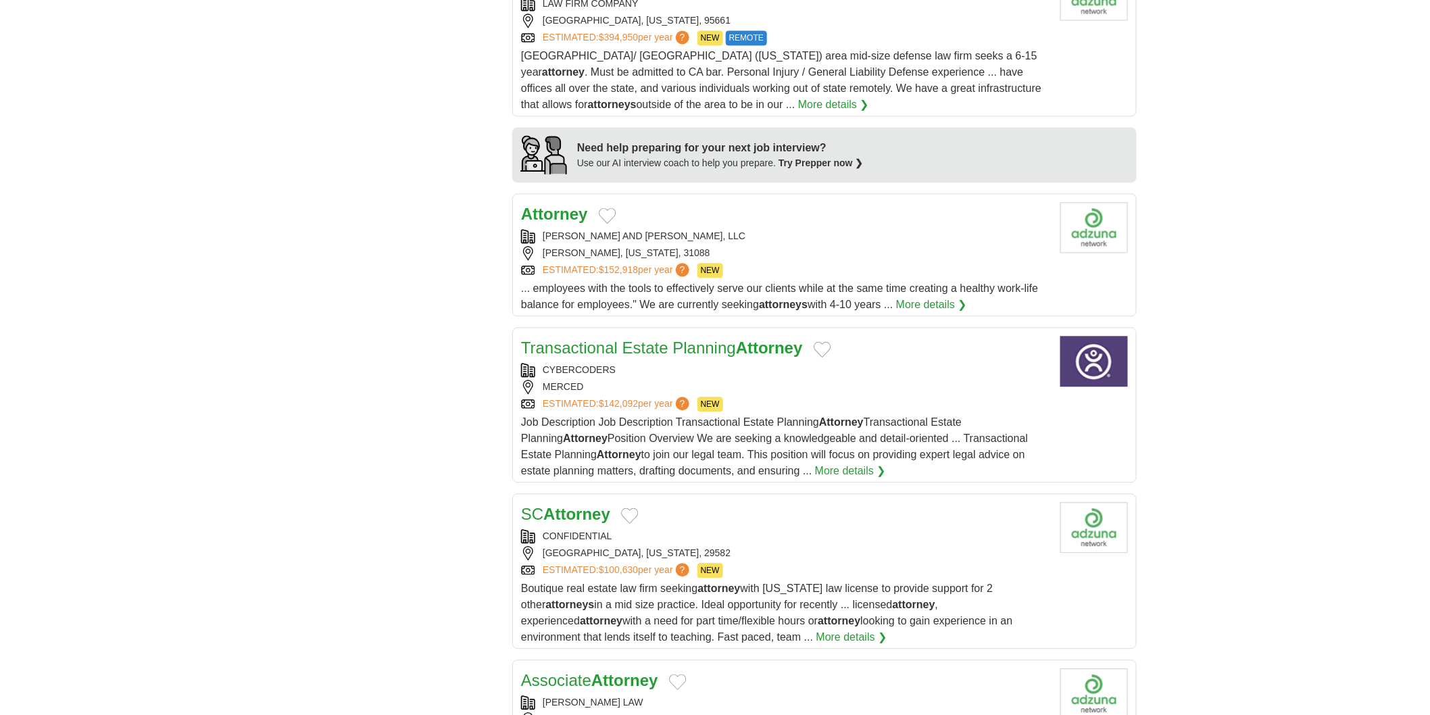
scroll to position [1201, 0]
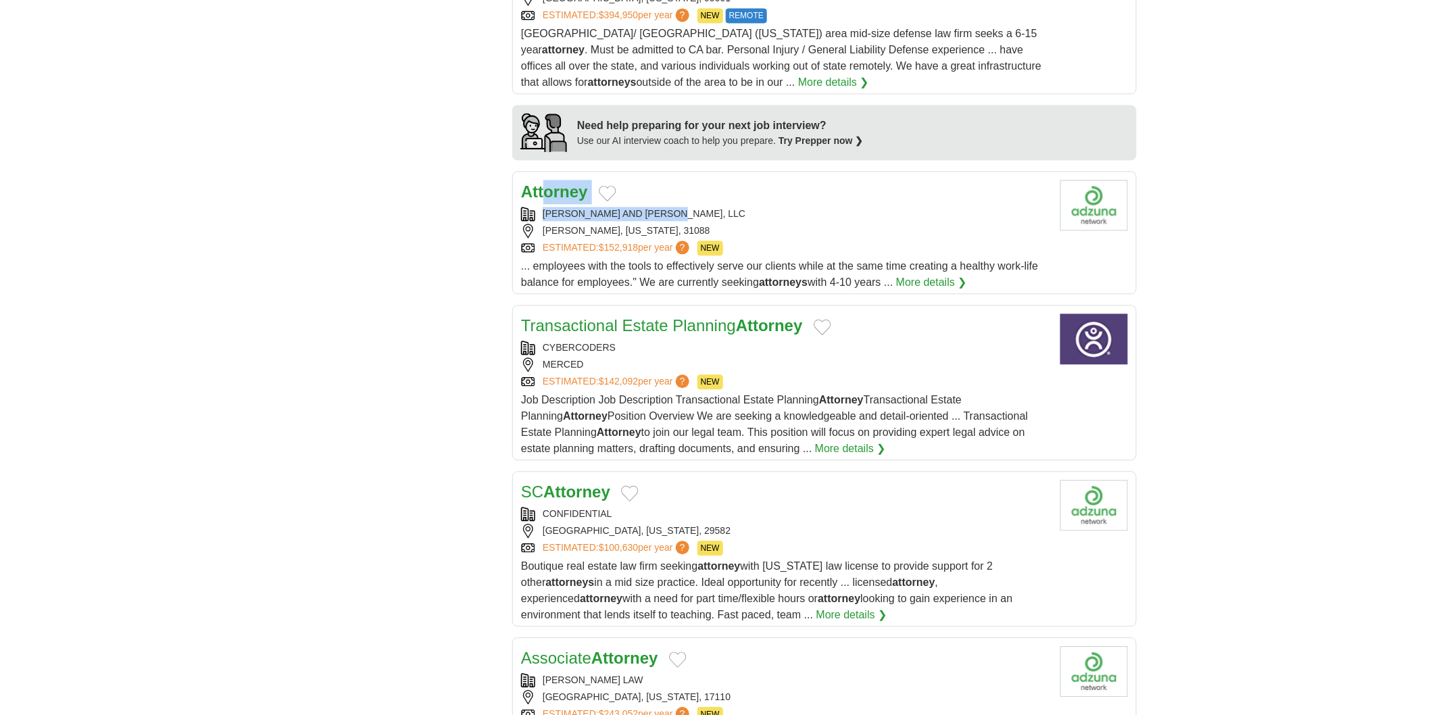
drag, startPoint x: 542, startPoint y: 204, endPoint x: 689, endPoint y: 216, distance: 147.8
click at [689, 216] on div "Attorney MERIWETHER AND THARP, LLC WARNER ROBINS, GEORGIA, 31088 ESTIMATED: $15…" at bounding box center [785, 235] width 528 height 111
click at [257, 278] on body "**********" at bounding box center [715, 323] width 1430 height 3049
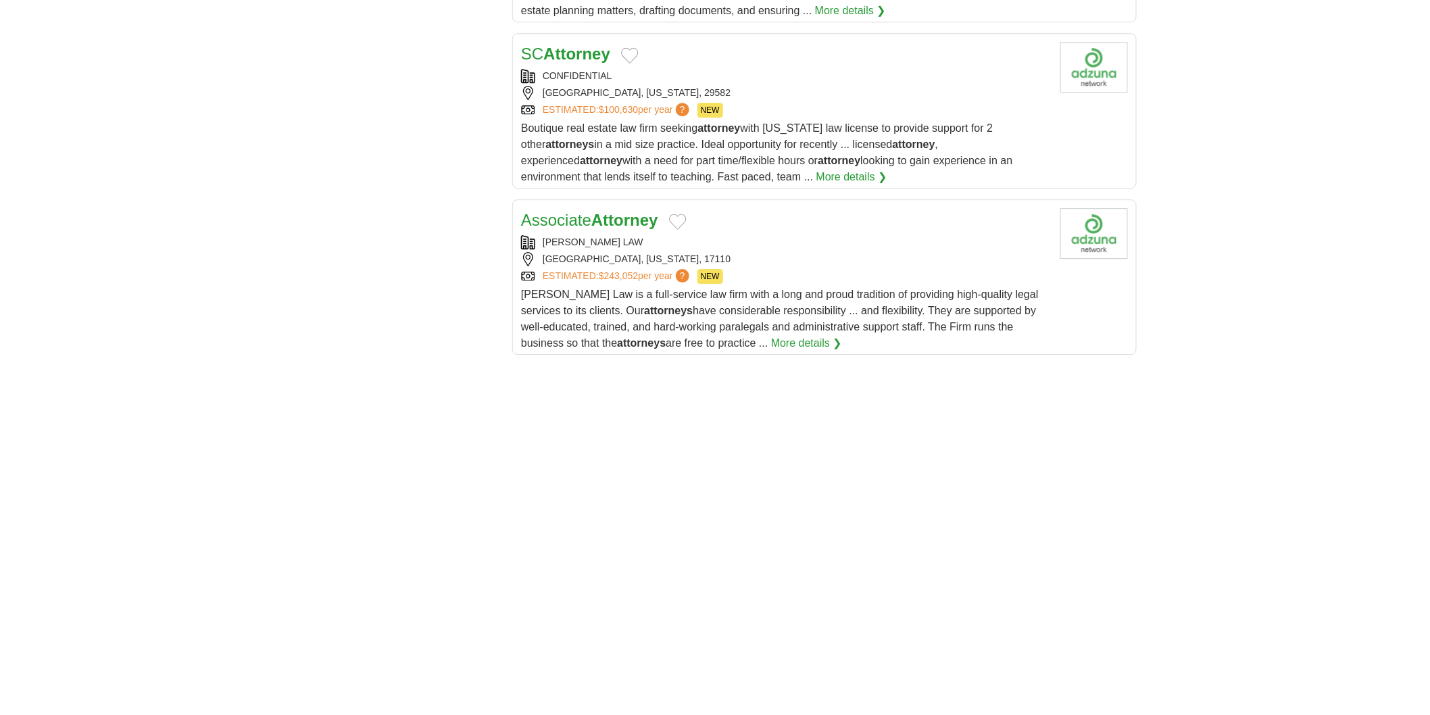
scroll to position [1727, 0]
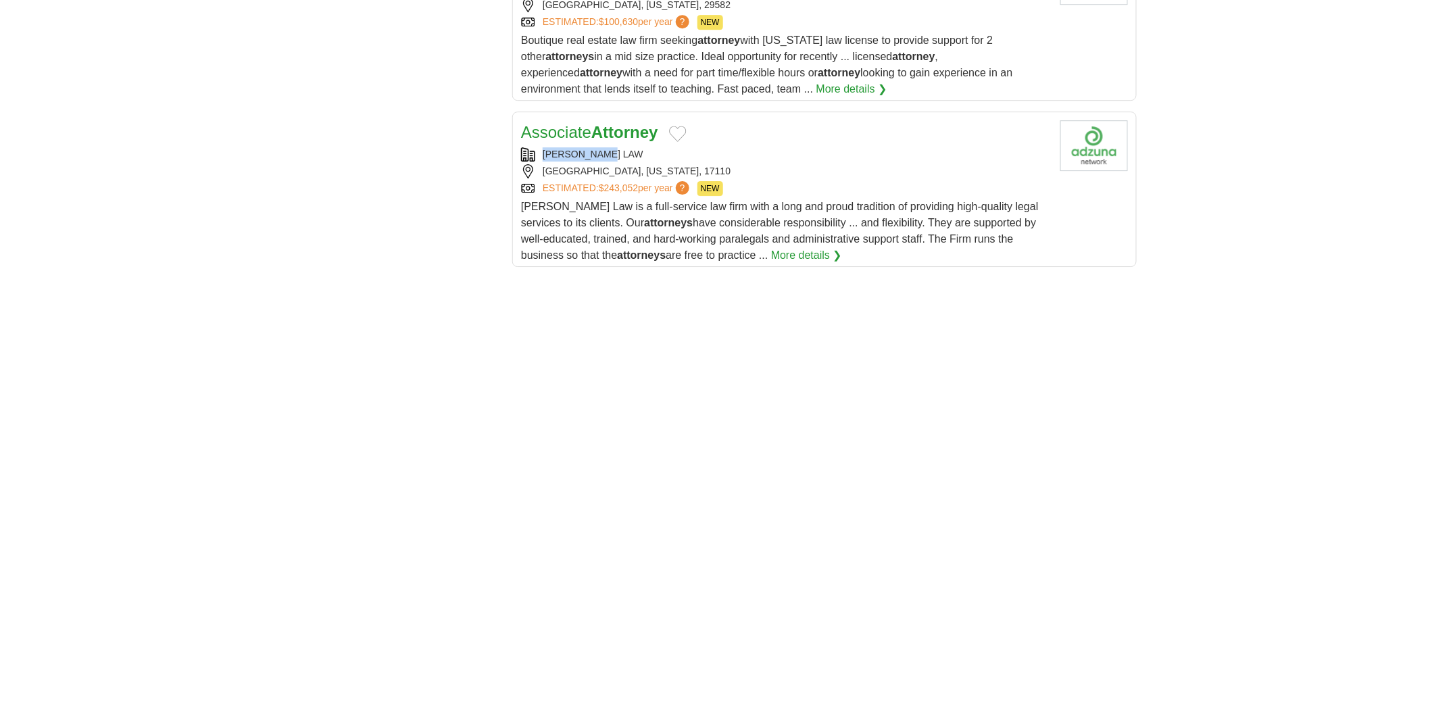
copy div "SCARINGI LAW"
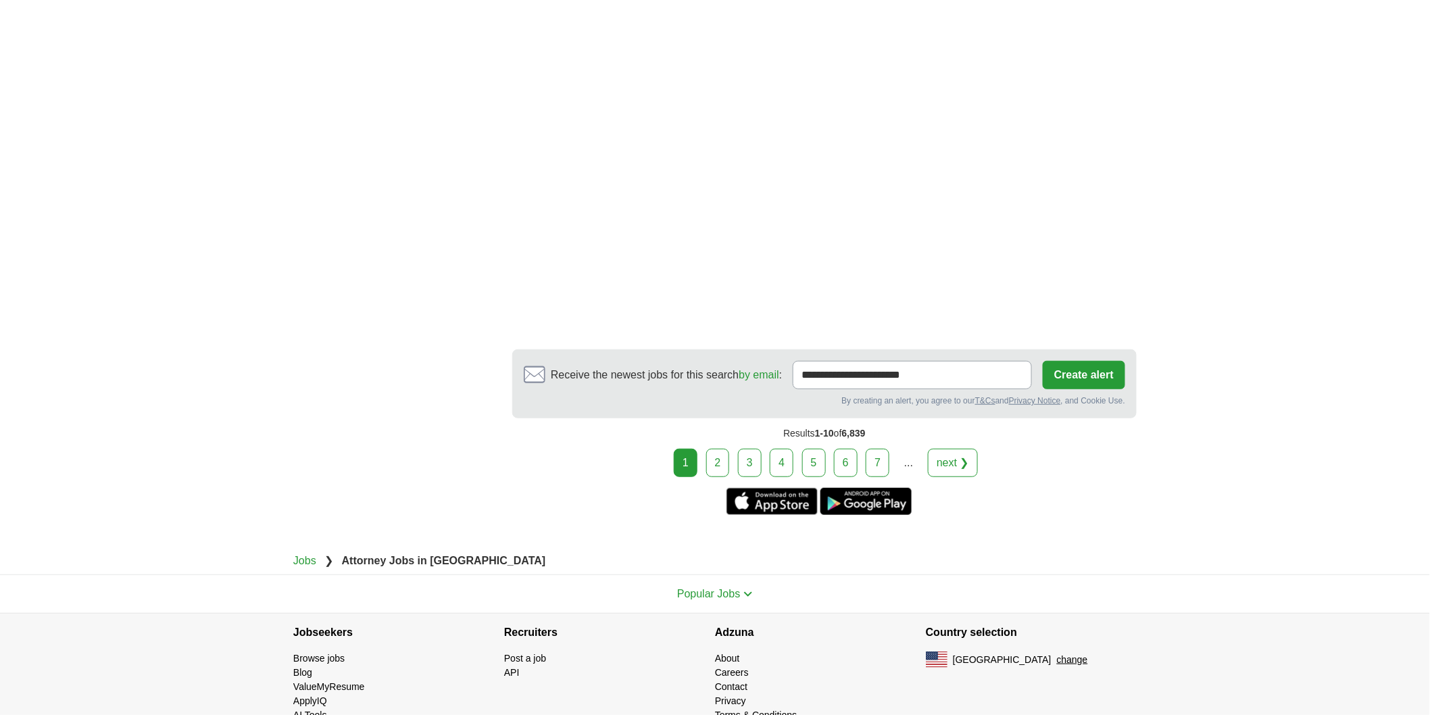
scroll to position [2327, 0]
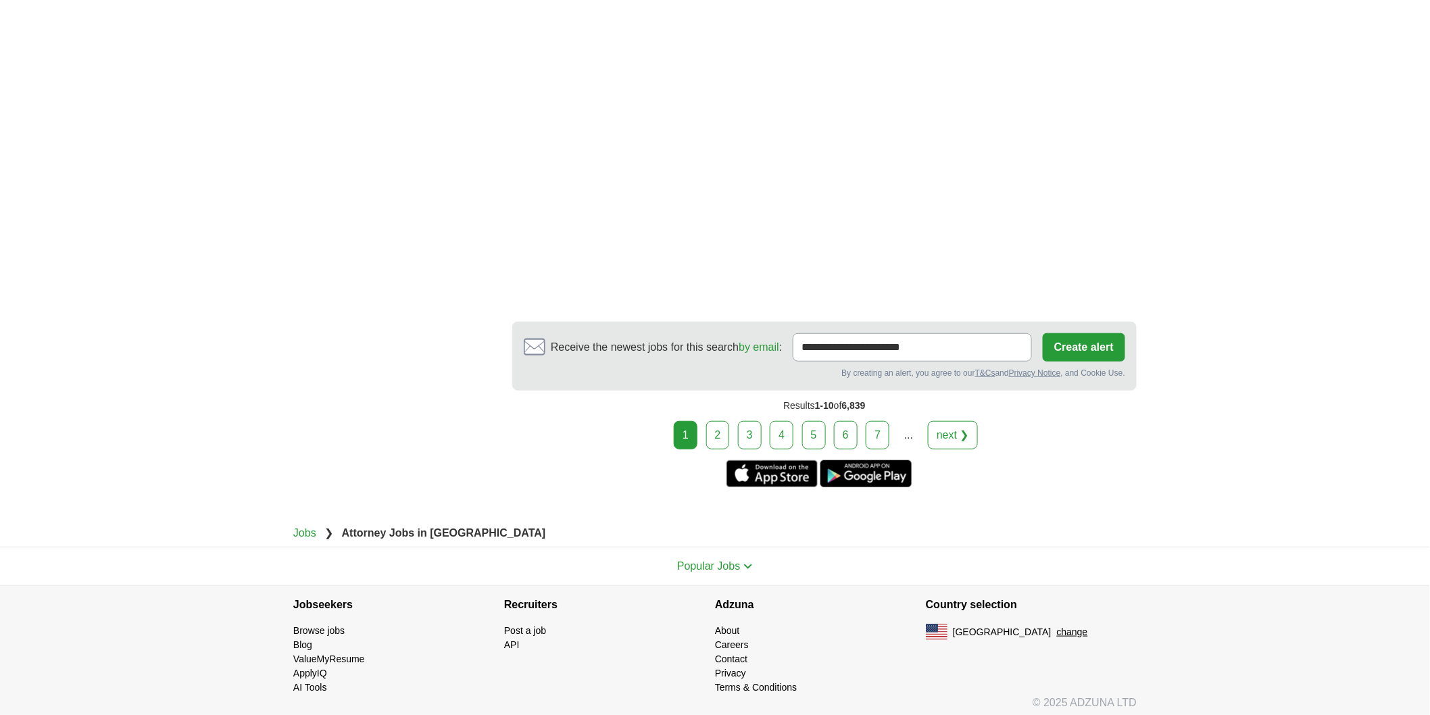
click at [719, 434] on link "2" at bounding box center [718, 435] width 24 height 28
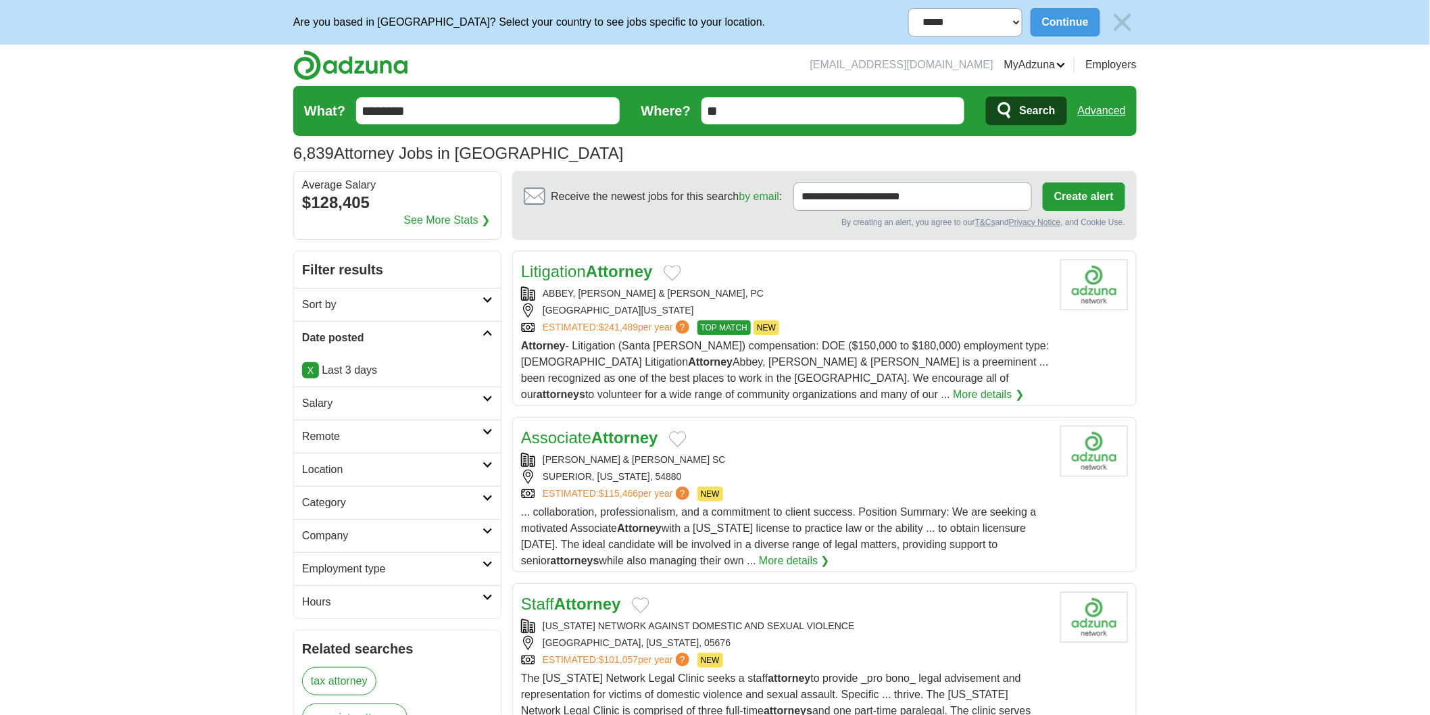
copy div "ABBEY, WEITZENBERG, WARREN & EMERY, PC"
click at [888, 302] on div "ABBEY, WEITZENBERG, WARREN & EMERY, PC SANTA ROSA, CALIFORNIA, 95401 ESTIMATED:…" at bounding box center [785, 311] width 528 height 49
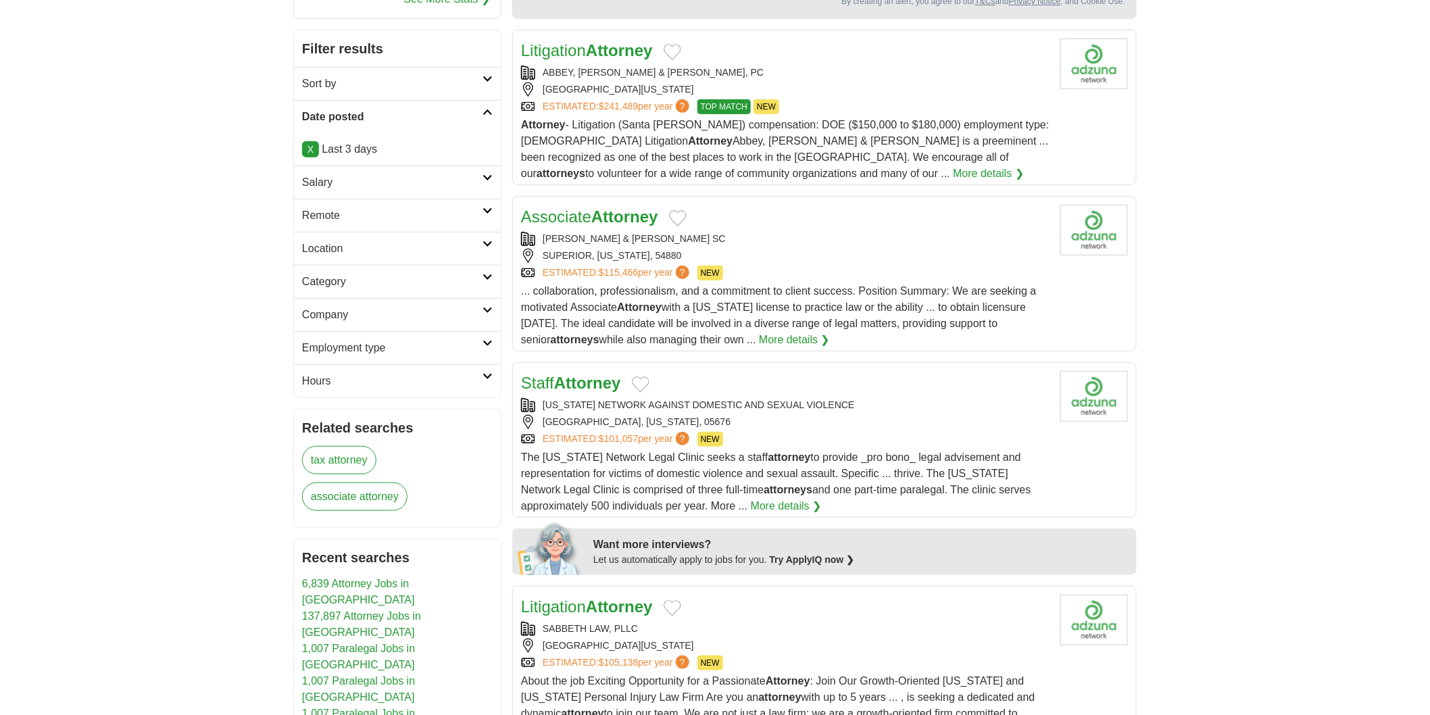
scroll to position [225, 0]
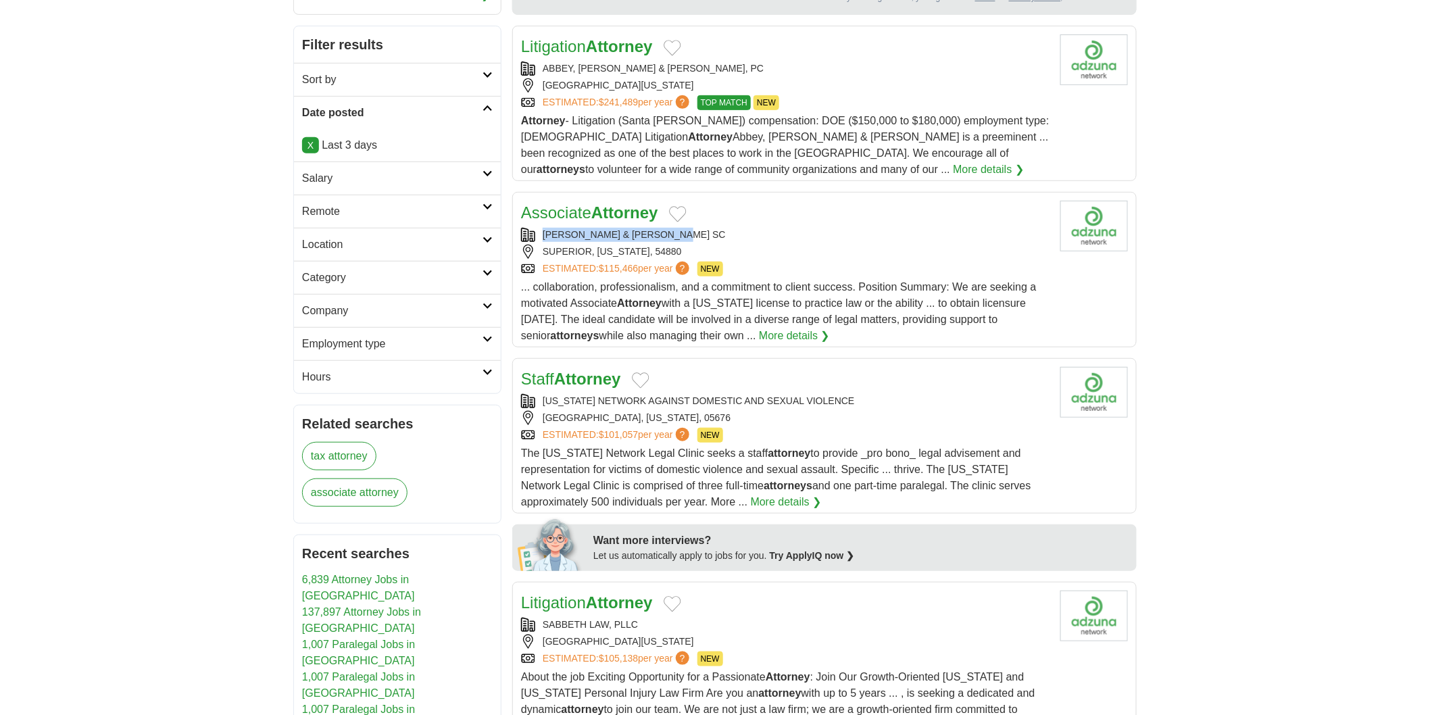
copy div "LEDIN OLSON & COCKERHAM SC"
click at [926, 244] on div "LEDIN OLSON & COCKERHAM SC SUPERIOR, WISCONSIN, 54880 ESTIMATED: $115,466 per y…" at bounding box center [785, 252] width 528 height 49
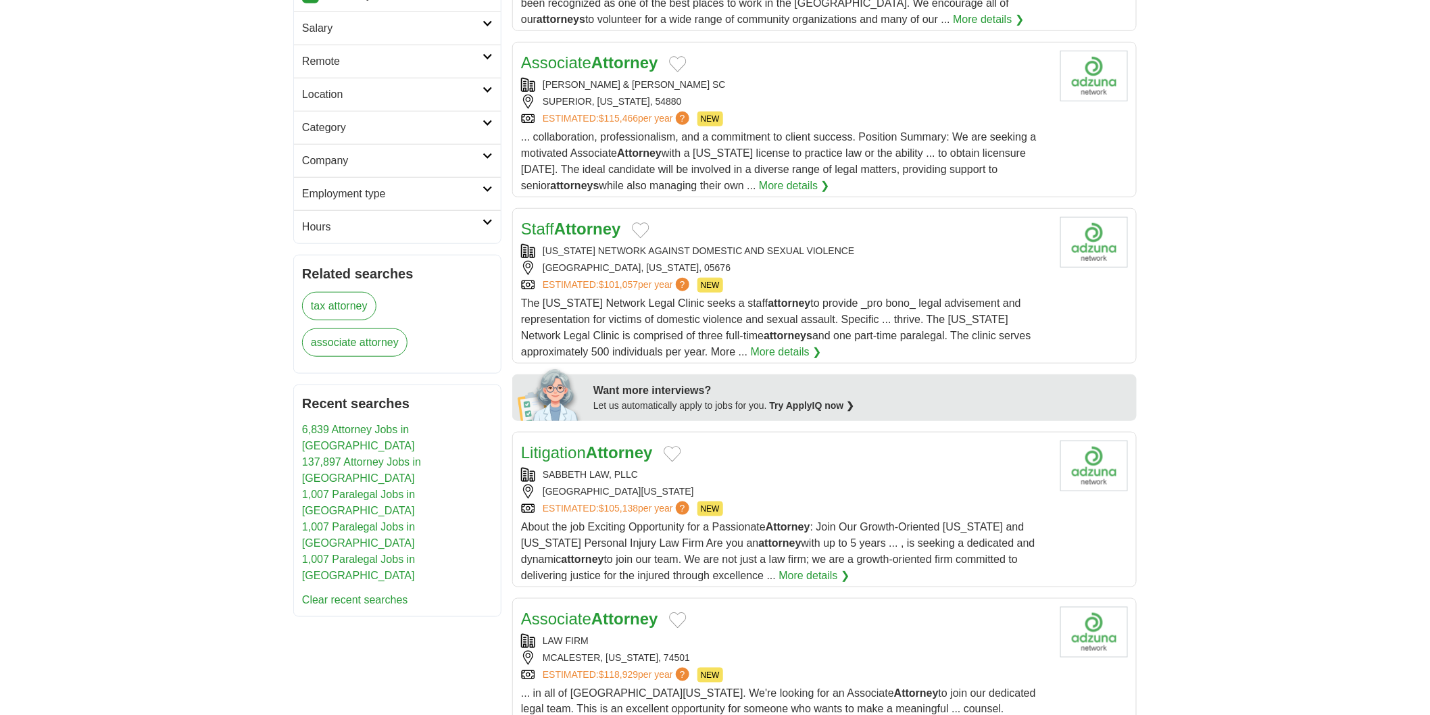
scroll to position [450, 0]
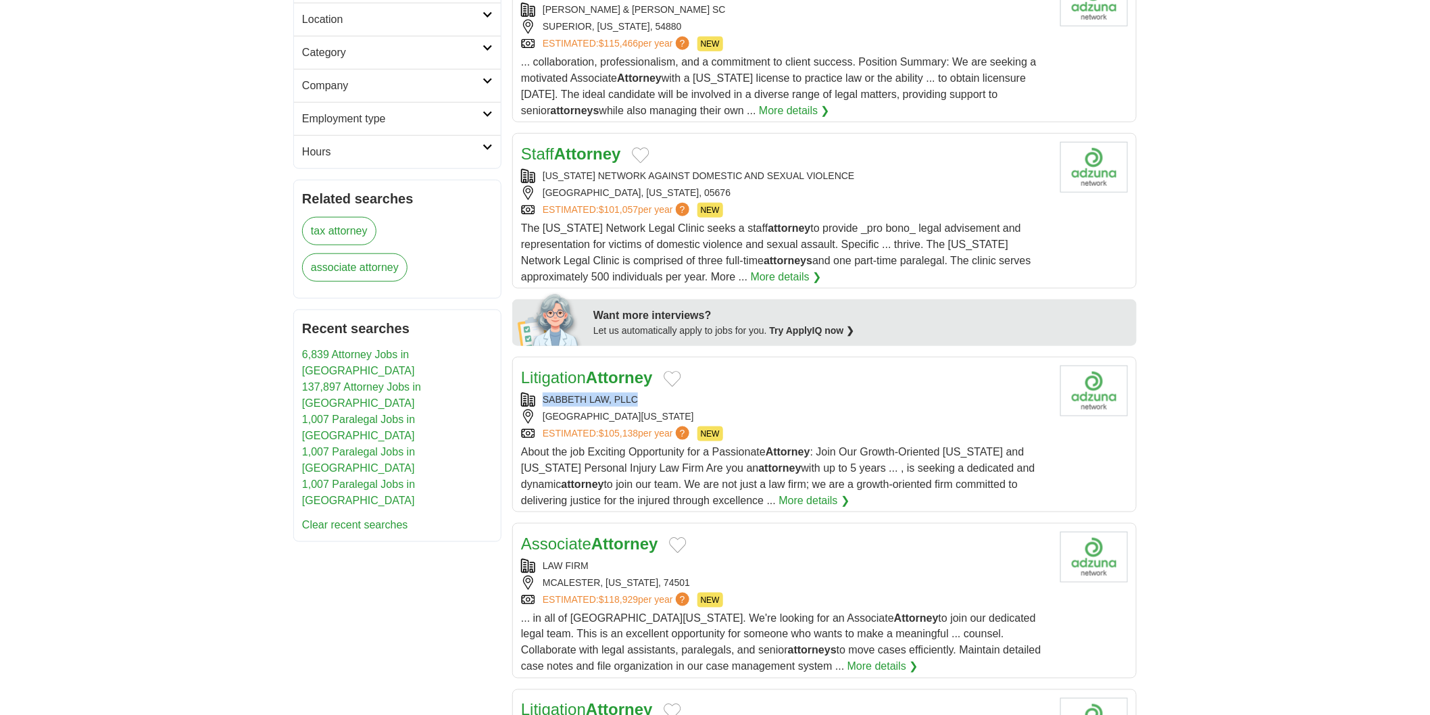
copy div "SABBETH LAW, PLLC"
click at [760, 401] on div "SABBETH LAW, PLLC" at bounding box center [785, 400] width 528 height 14
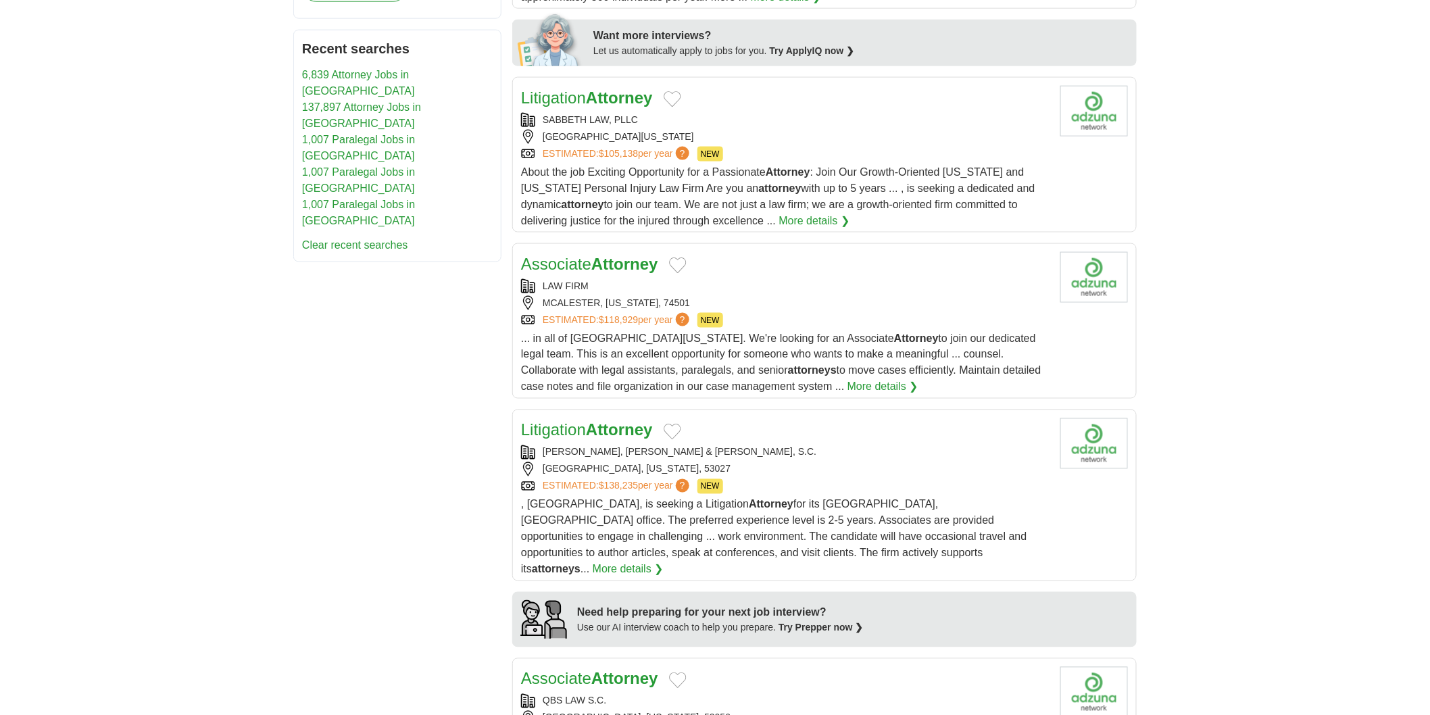
scroll to position [751, 0]
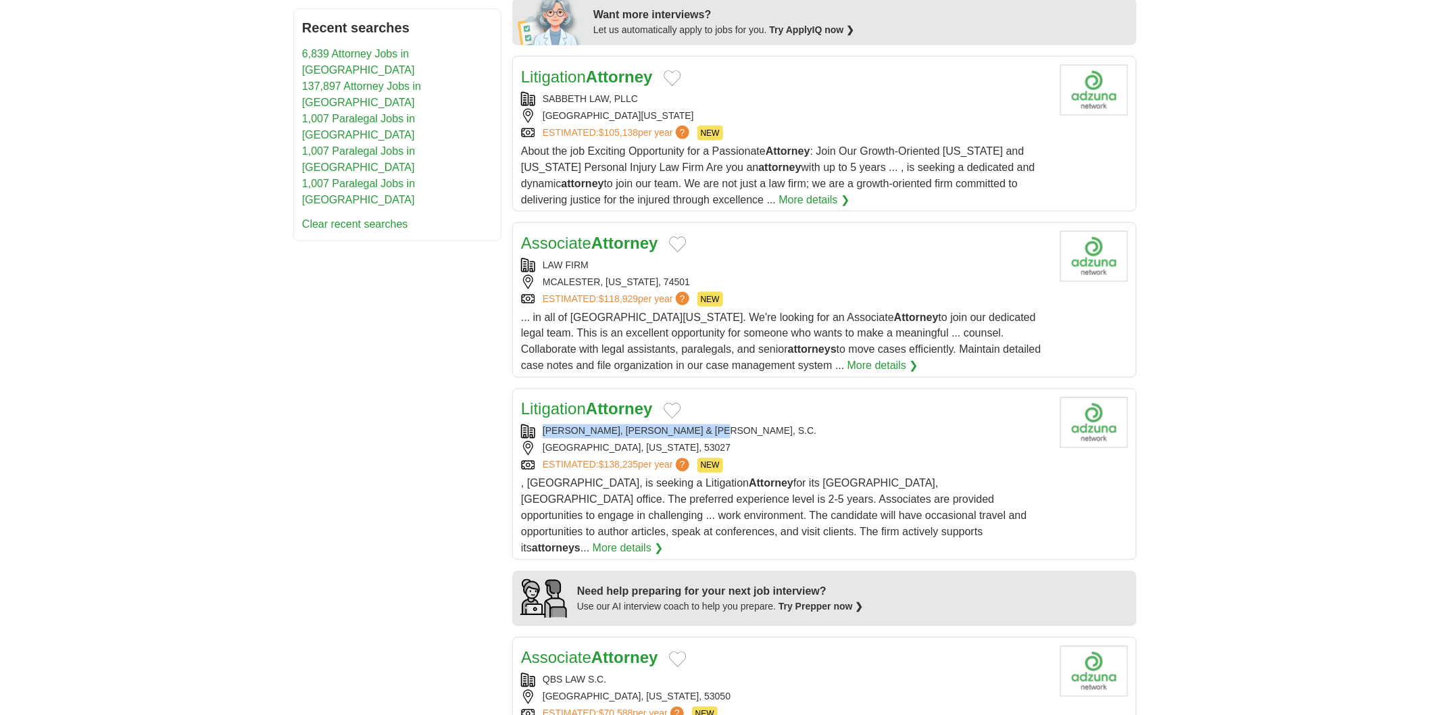
copy div "MATTHIESEN, WICKERT & LEHRER, S.C."
click at [0, 356] on body "**********" at bounding box center [715, 464] width 1430 height 2431
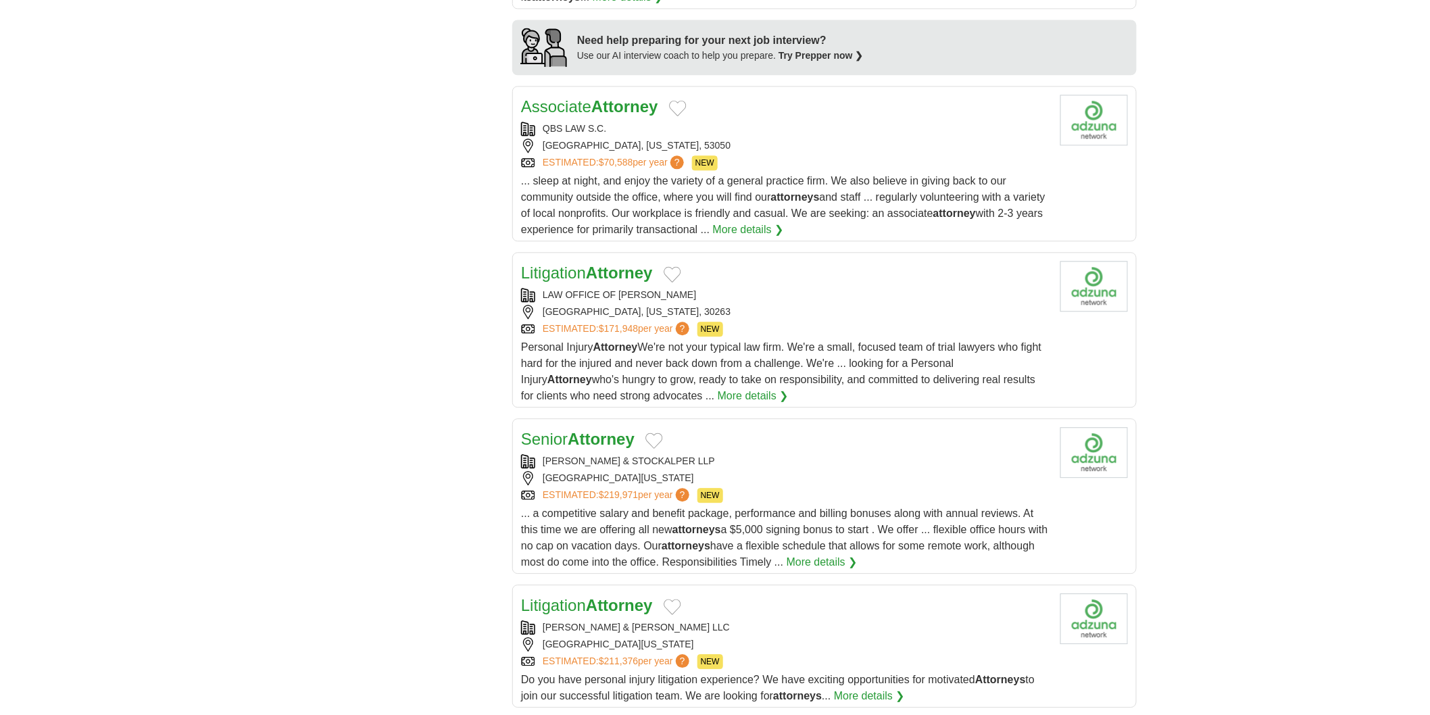
scroll to position [1276, 0]
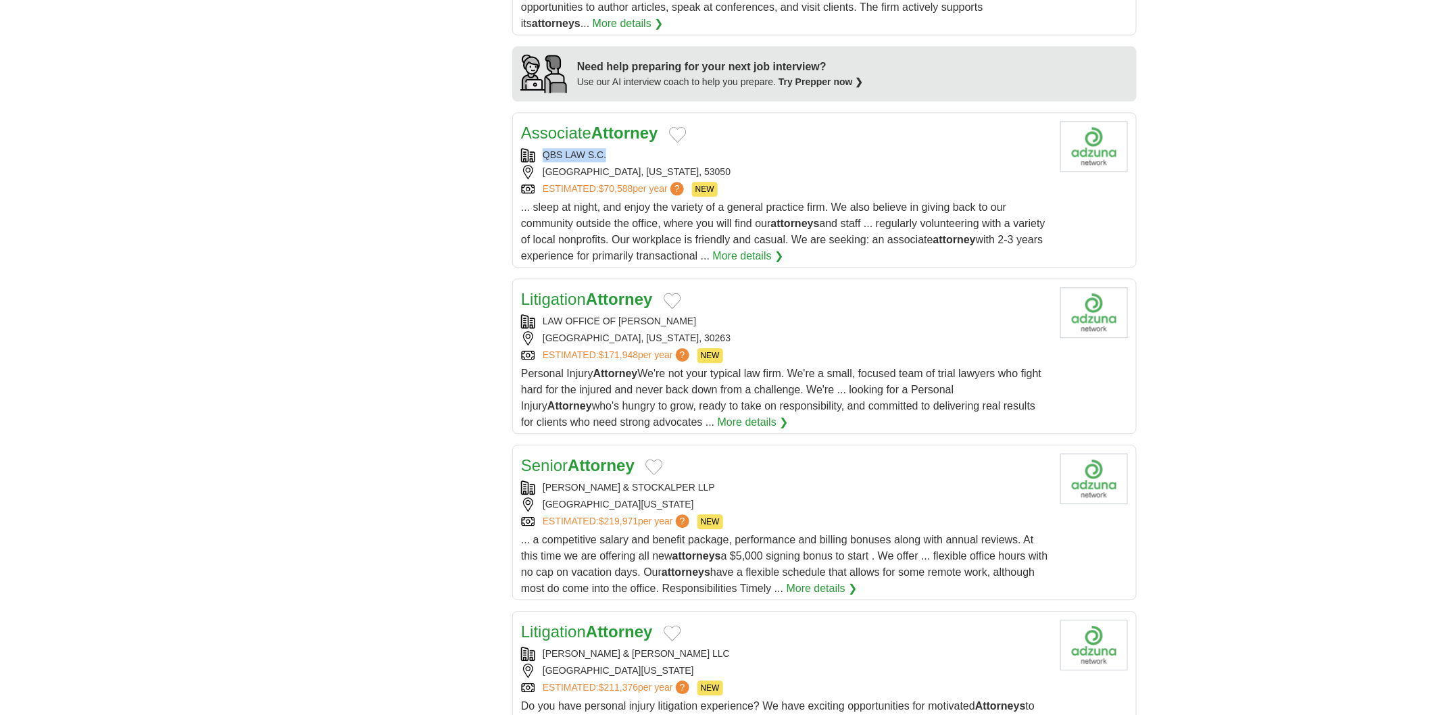
copy div "QBS LAW S.C."
drag, startPoint x: 543, startPoint y: 135, endPoint x: 615, endPoint y: 137, distance: 71.6
click at [615, 148] on div "QBS LAW S.C." at bounding box center [785, 155] width 528 height 14
click at [789, 348] on div "ESTIMATED: $171,948 per year ? NEW" at bounding box center [785, 355] width 528 height 15
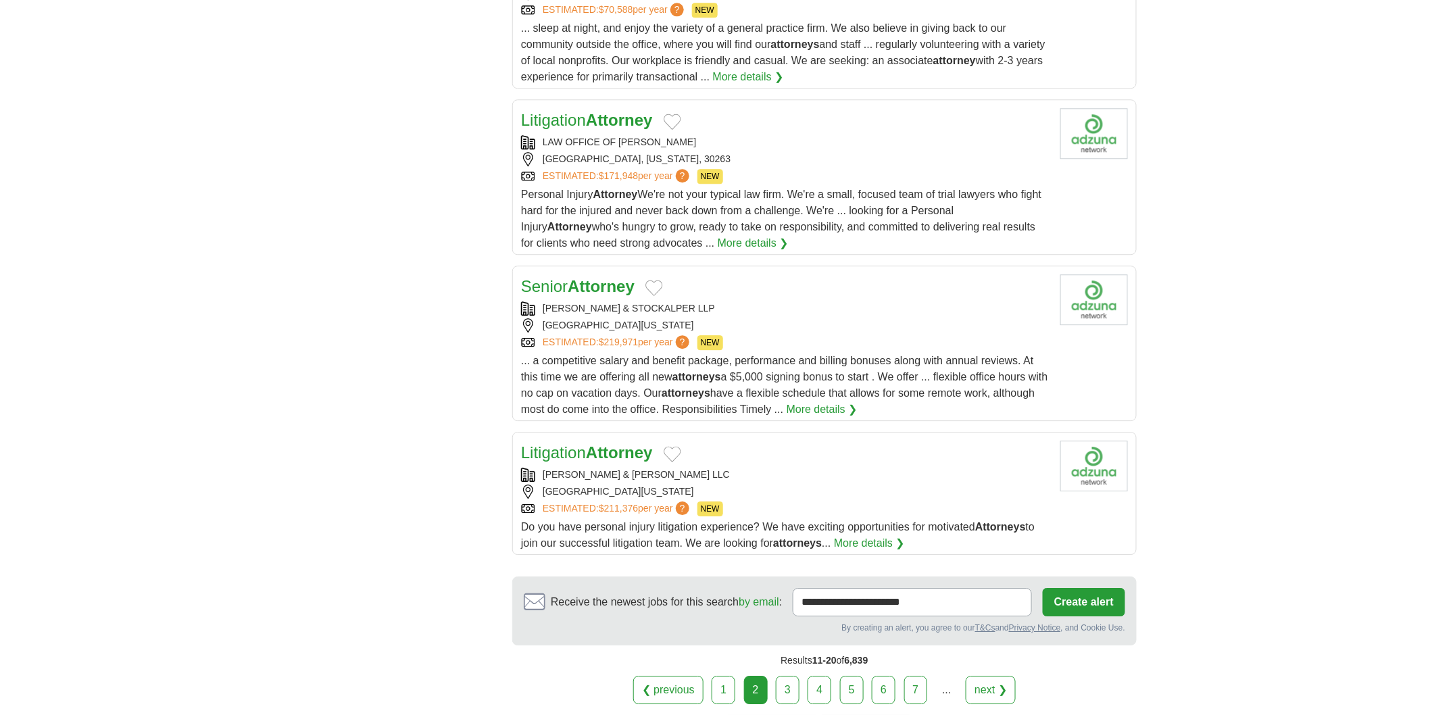
scroll to position [1502, 0]
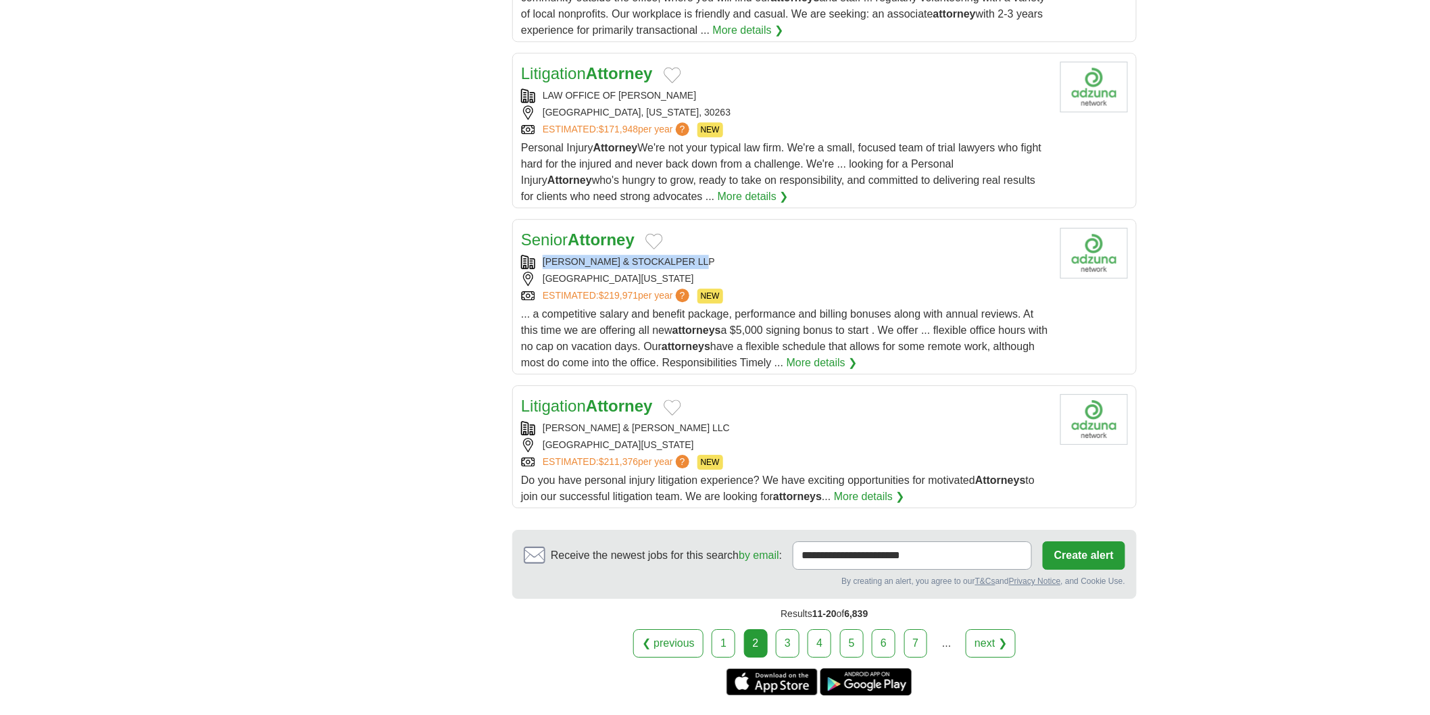
copy div "KJAR MCKENNA & STOCKALPER LLP"
drag, startPoint x: 541, startPoint y: 401, endPoint x: 668, endPoint y: 413, distance: 127.6
click at [668, 413] on div "Litigation Attorney BACHUS & SCHANKER LLC CHEYENNE, WYOMING, 82001 ESTIMATED: $…" at bounding box center [785, 449] width 528 height 111
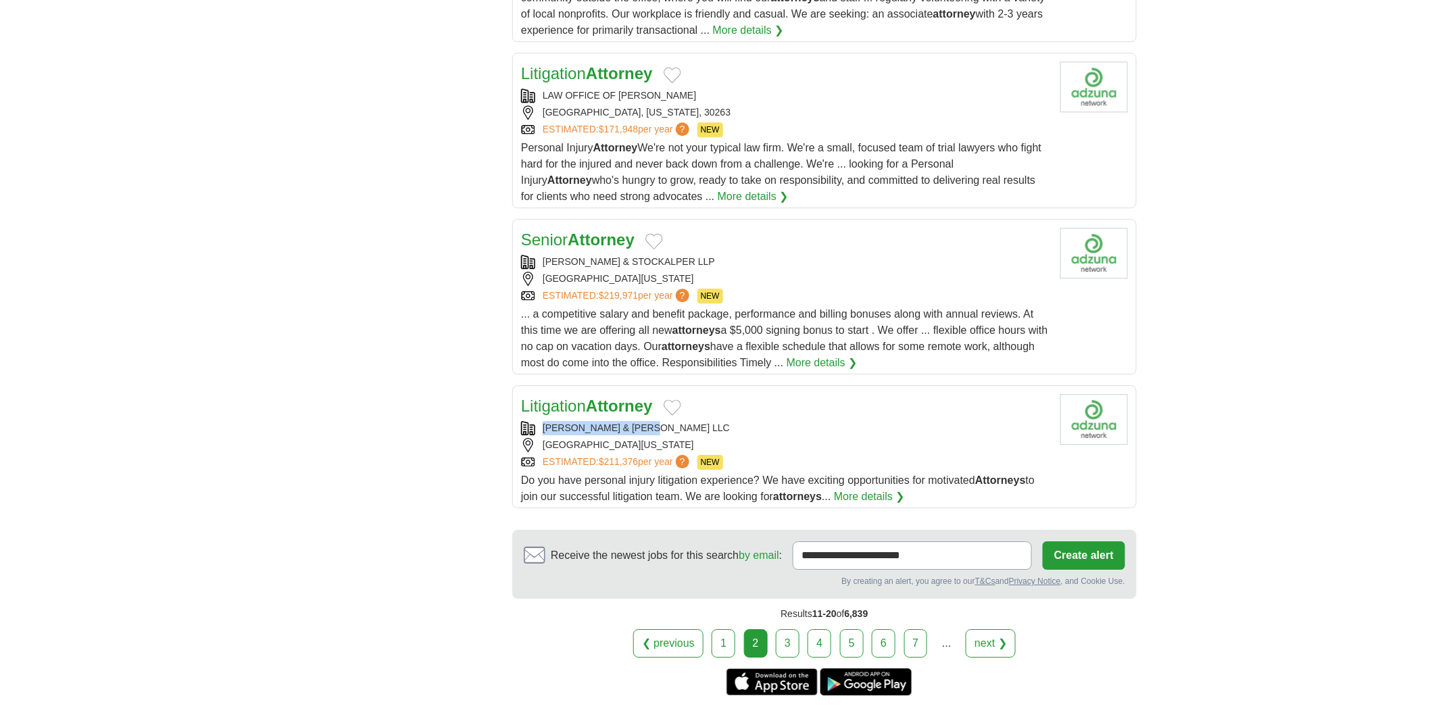
copy div "BACHUS & SCHANKER LLC"
drag, startPoint x: 541, startPoint y: 410, endPoint x: 683, endPoint y: 377, distance: 145.1
click at [683, 385] on article "Litigation Attorney BACHUS & SCHANKER LLC CHEYENNE, WYOMING, 82001 ESTIMATED: $…" at bounding box center [824, 446] width 624 height 123
click at [795, 629] on link "3" at bounding box center [788, 643] width 24 height 28
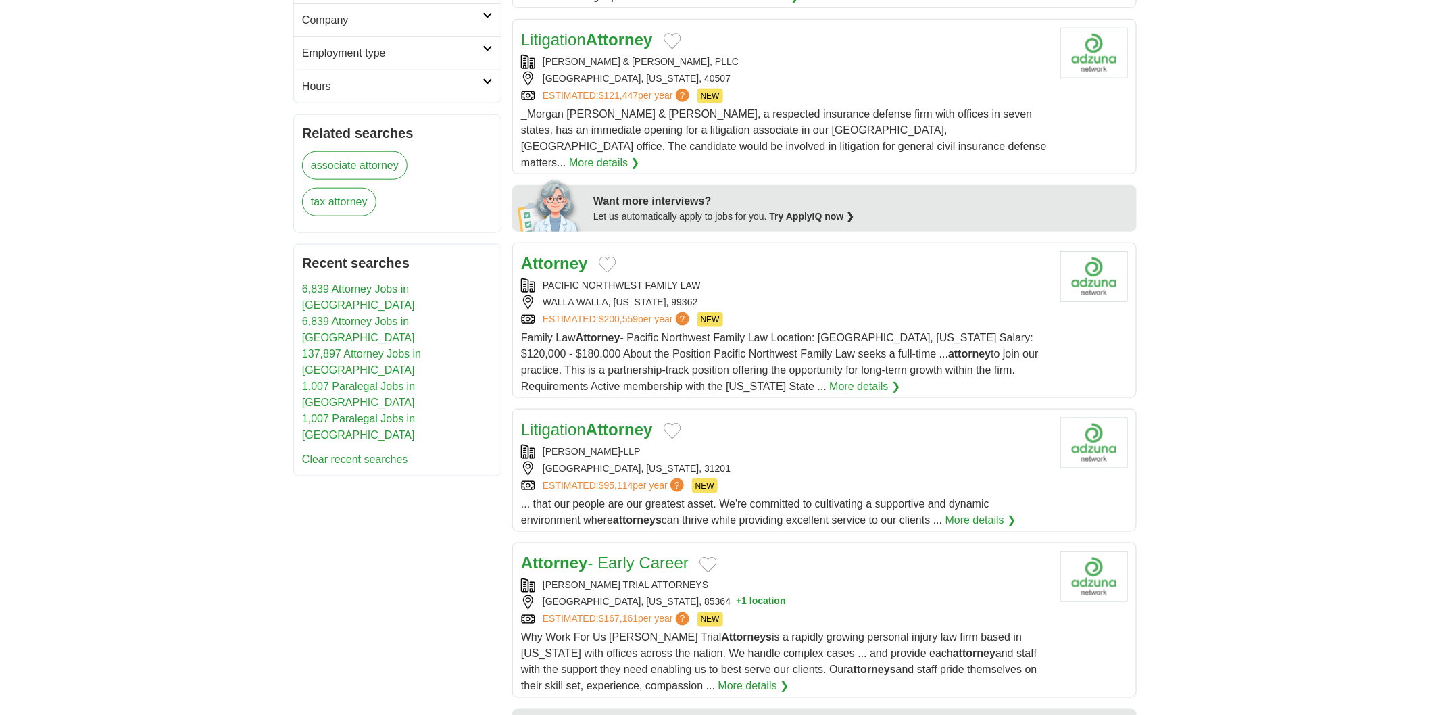
scroll to position [600, 0]
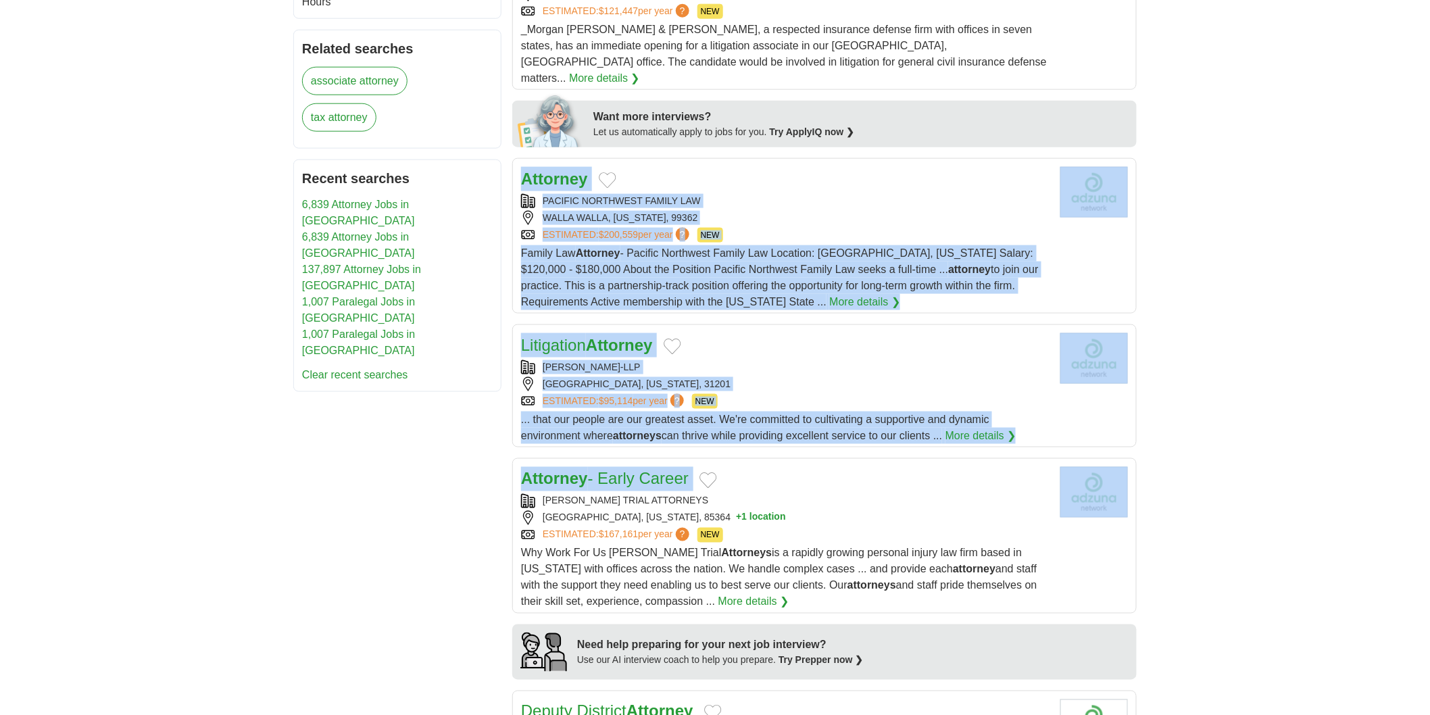
drag, startPoint x: 543, startPoint y: 480, endPoint x: 1327, endPoint y: 133, distance: 857.7
click at [1327, 133] on body "**********" at bounding box center [715, 607] width 1430 height 2415
click at [1341, 219] on body "**********" at bounding box center [715, 607] width 1430 height 2415
